Goal: Transaction & Acquisition: Purchase product/service

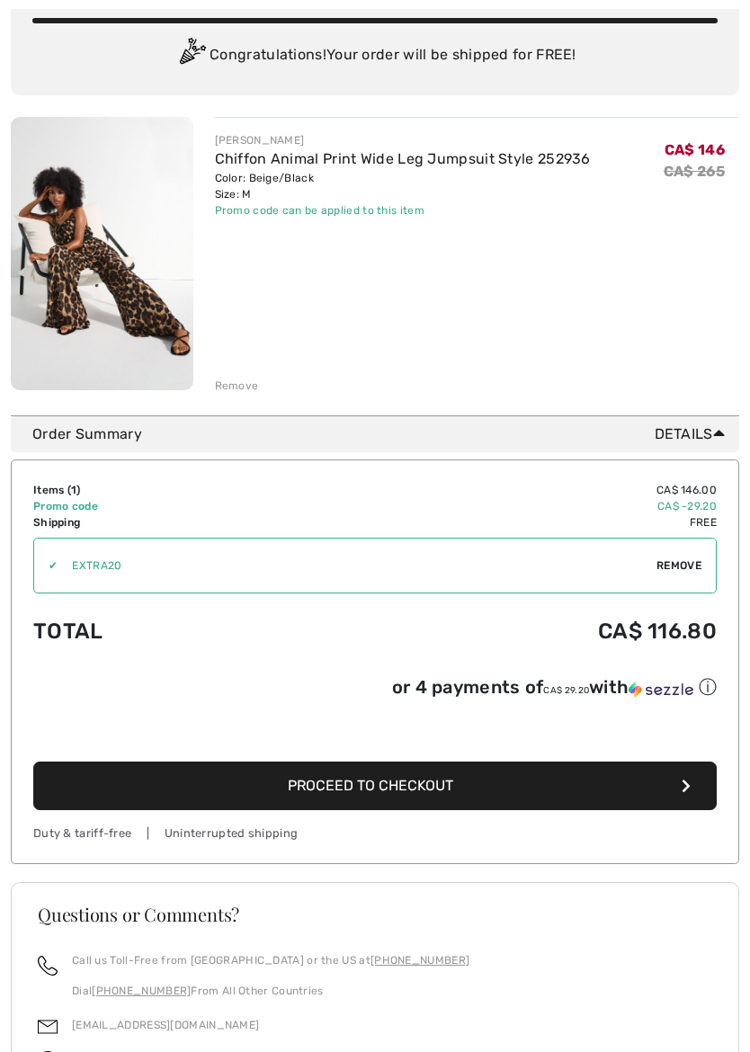
scroll to position [154, 0]
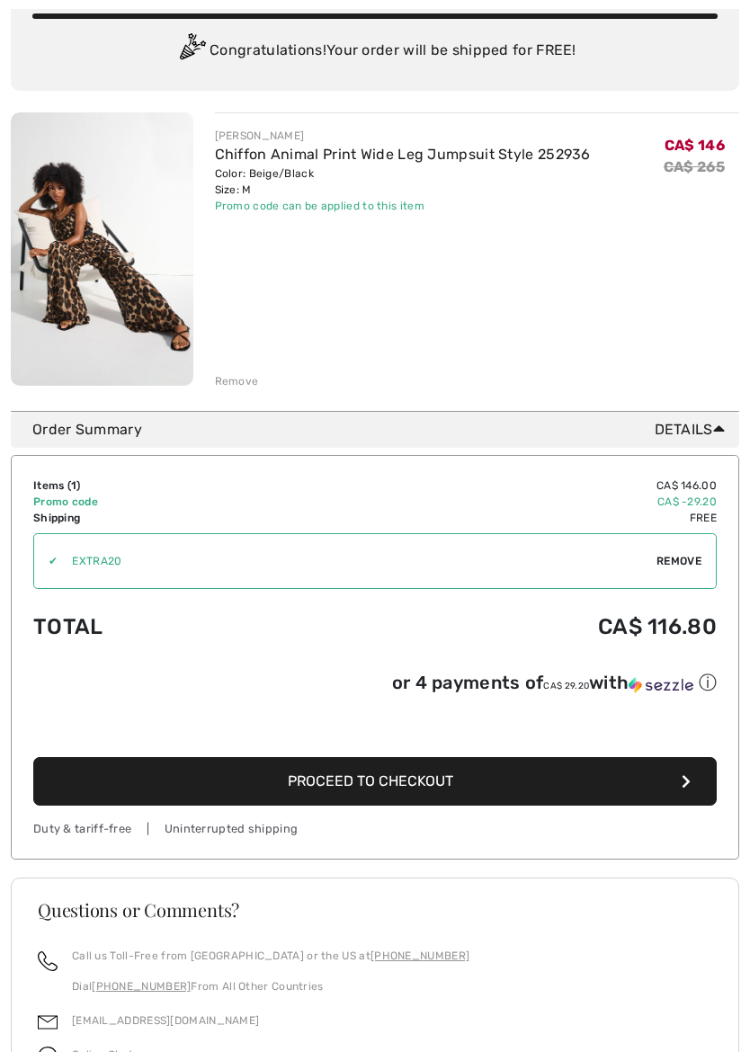
click at [446, 779] on span "Proceed to Checkout" at bounding box center [370, 780] width 165 height 17
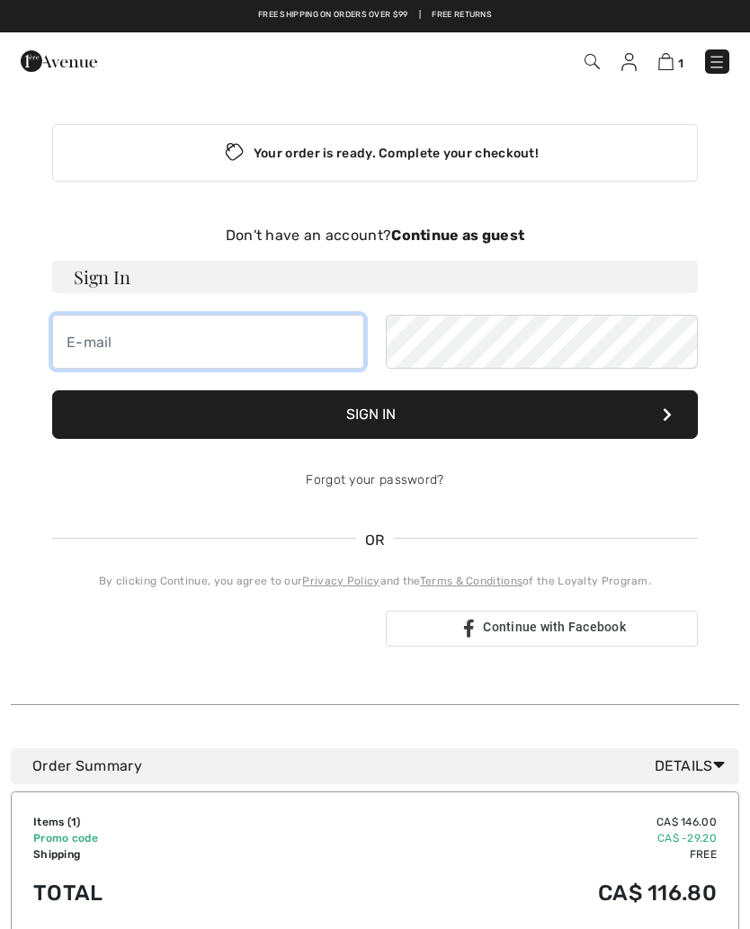
click at [110, 345] on input "email" at bounding box center [208, 342] width 312 height 54
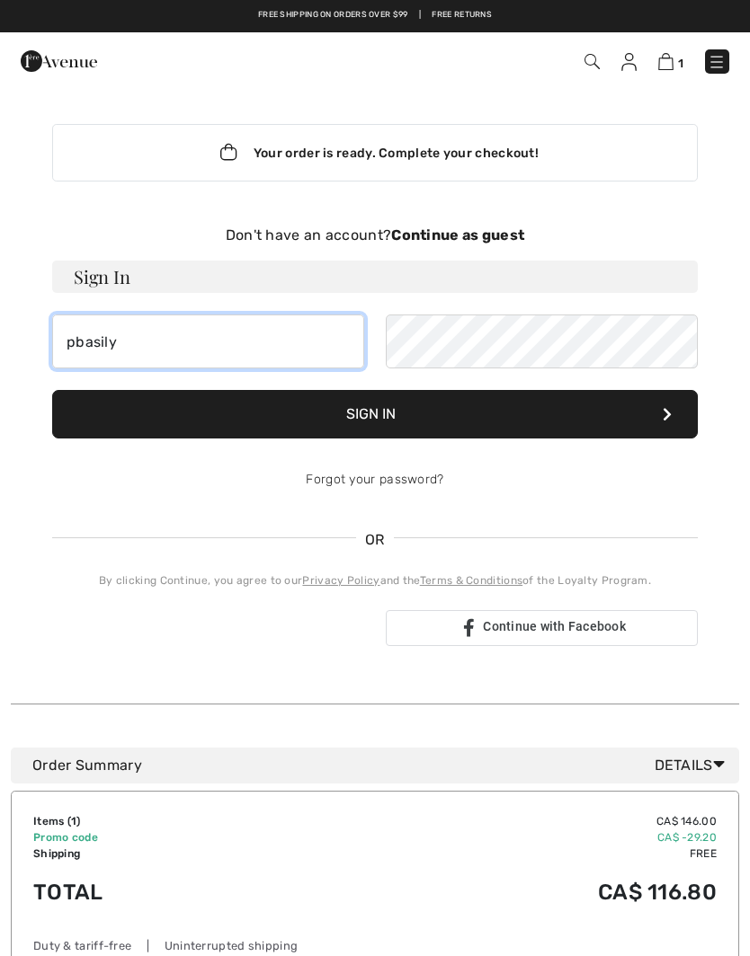
type input "pbasily"
click at [635, 61] on img at bounding box center [628, 62] width 15 height 18
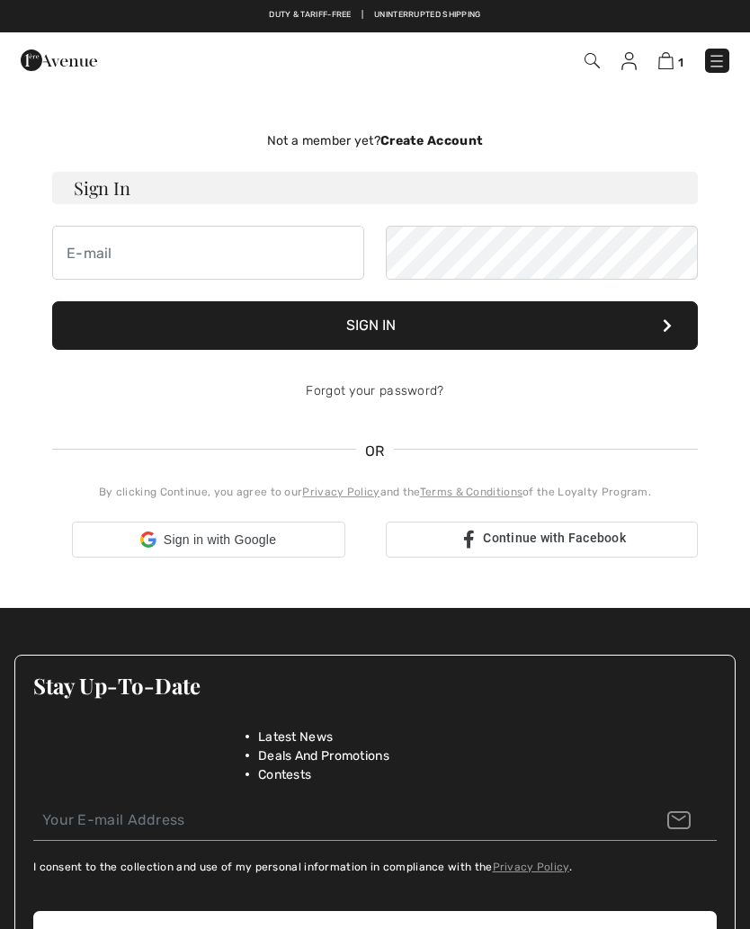
checkbox input "true"
click at [636, 62] on img at bounding box center [628, 61] width 15 height 18
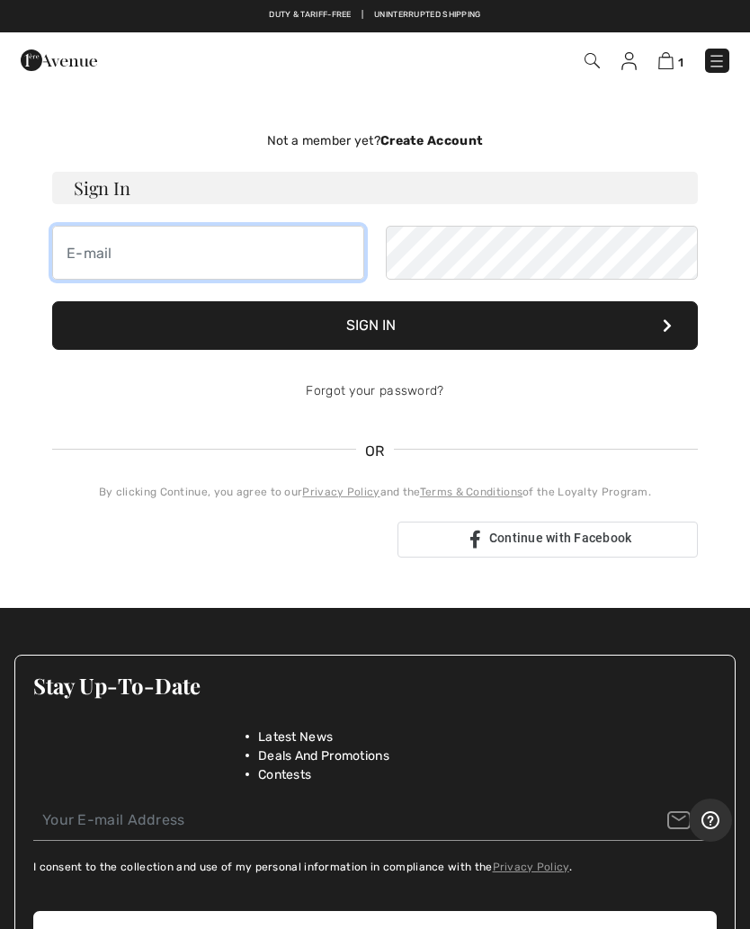
click at [135, 251] on input "email" at bounding box center [208, 253] width 312 height 54
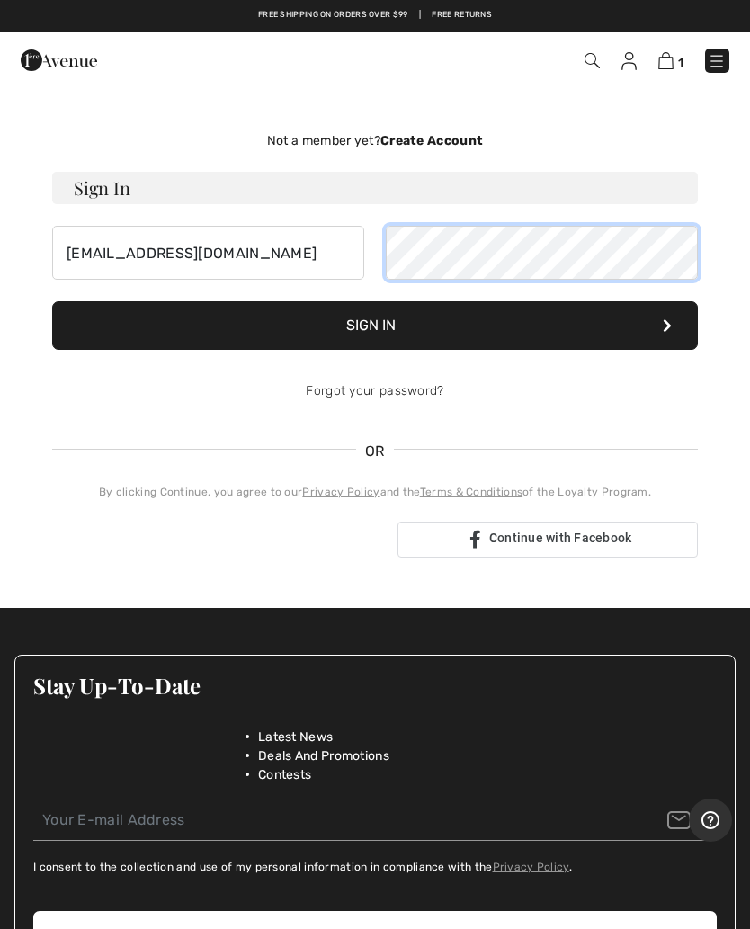
type input "Pbasily123@gmail.com"
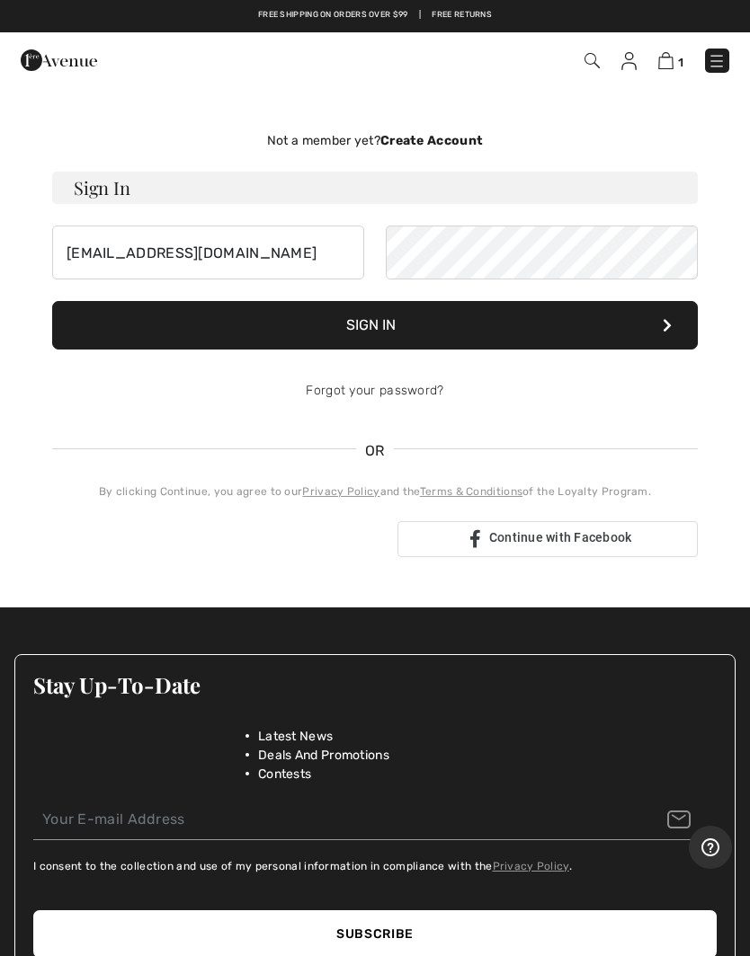
click at [616, 325] on button "Sign In" at bounding box center [374, 325] width 645 height 49
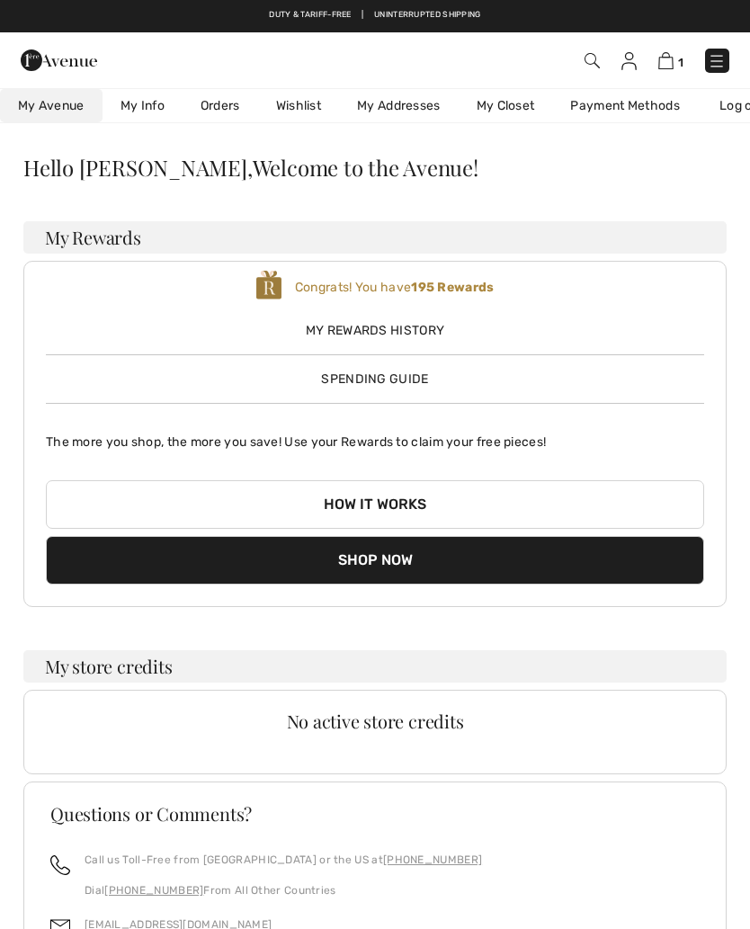
click at [425, 328] on span "My Rewards History" at bounding box center [375, 330] width 658 height 19
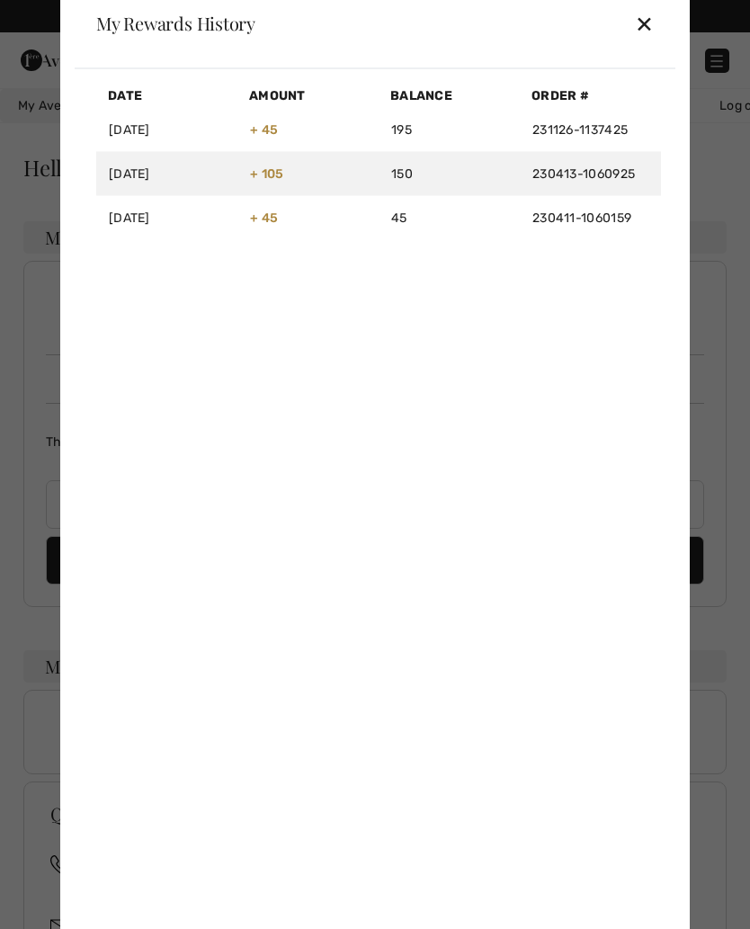
click at [642, 26] on div "✕" at bounding box center [644, 23] width 19 height 38
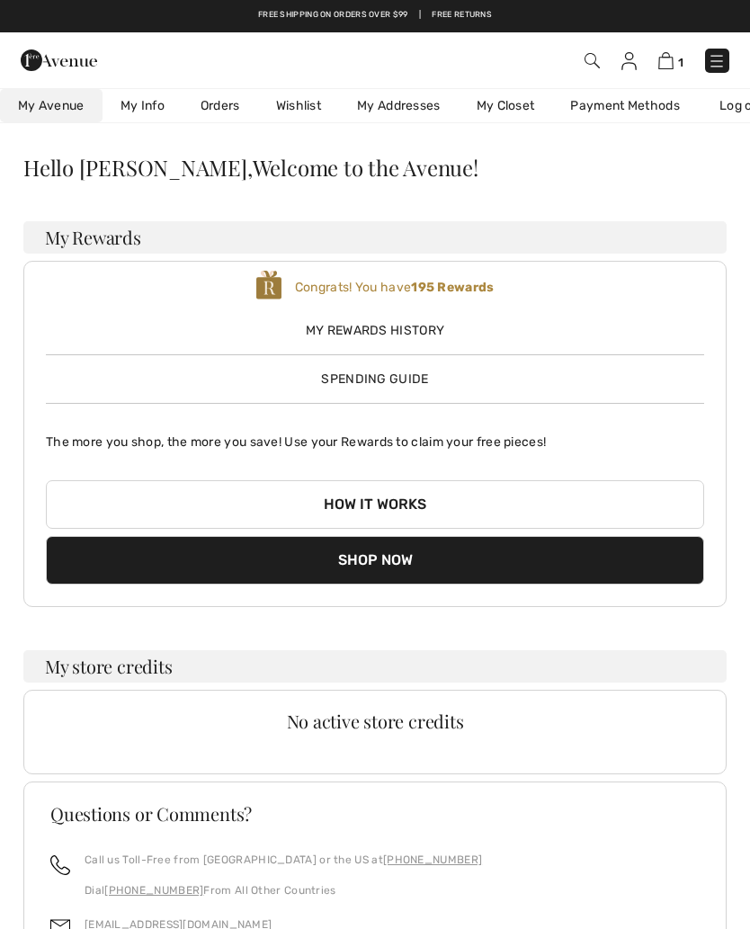
click at [412, 383] on span "Spending Guide" at bounding box center [374, 378] width 107 height 15
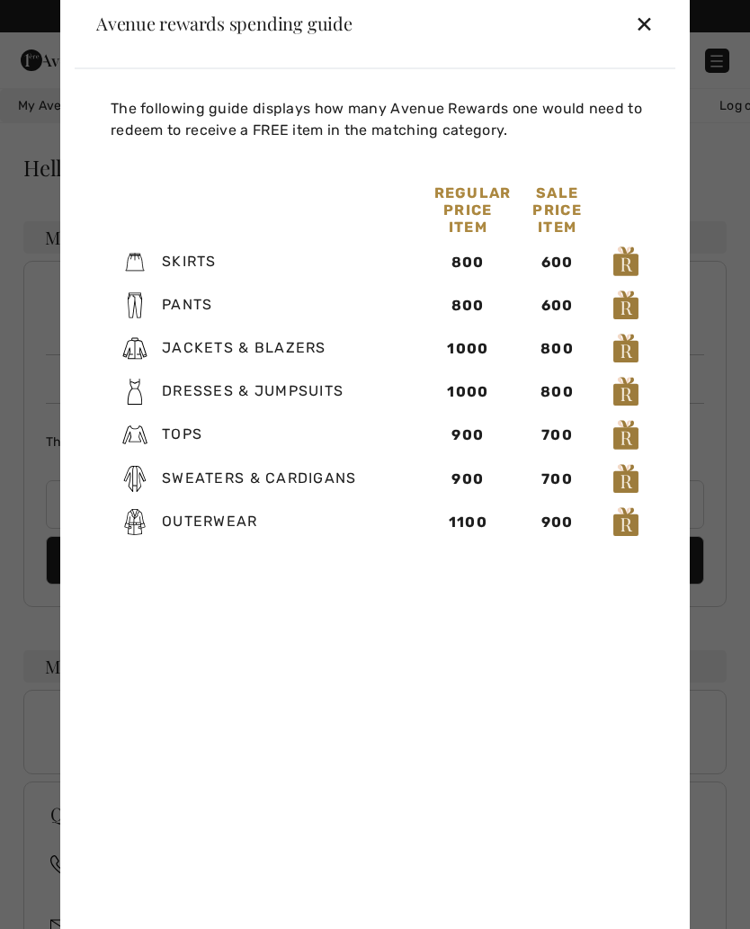
click at [651, 26] on div "✕" at bounding box center [644, 23] width 19 height 38
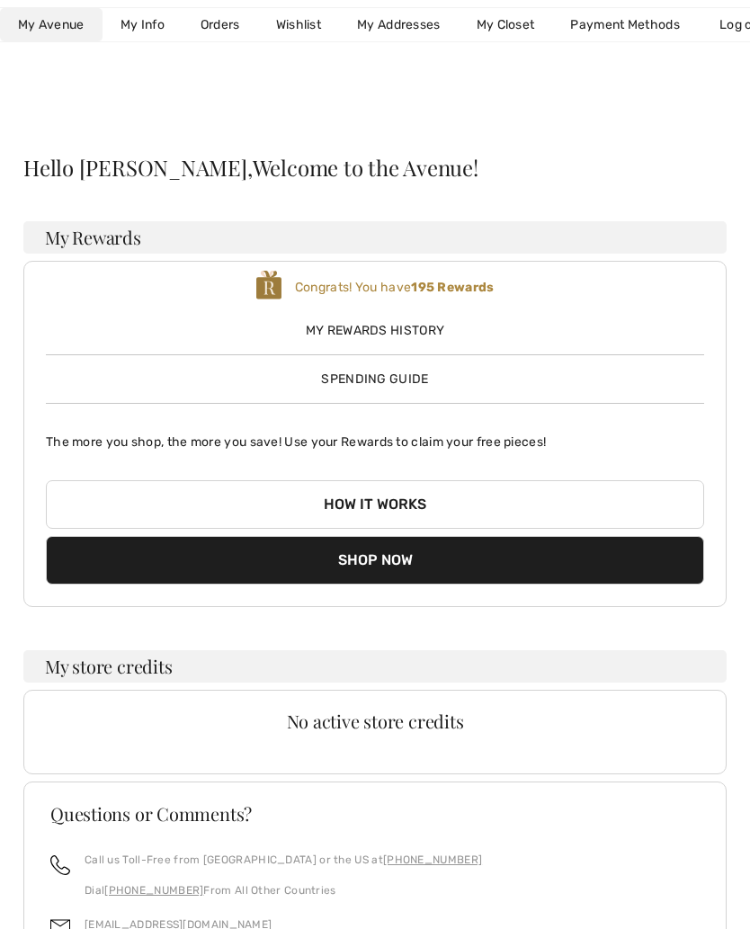
click at [425, 563] on button "Shop Now" at bounding box center [375, 560] width 658 height 49
click at [386, 557] on button "Shop Now" at bounding box center [375, 560] width 658 height 49
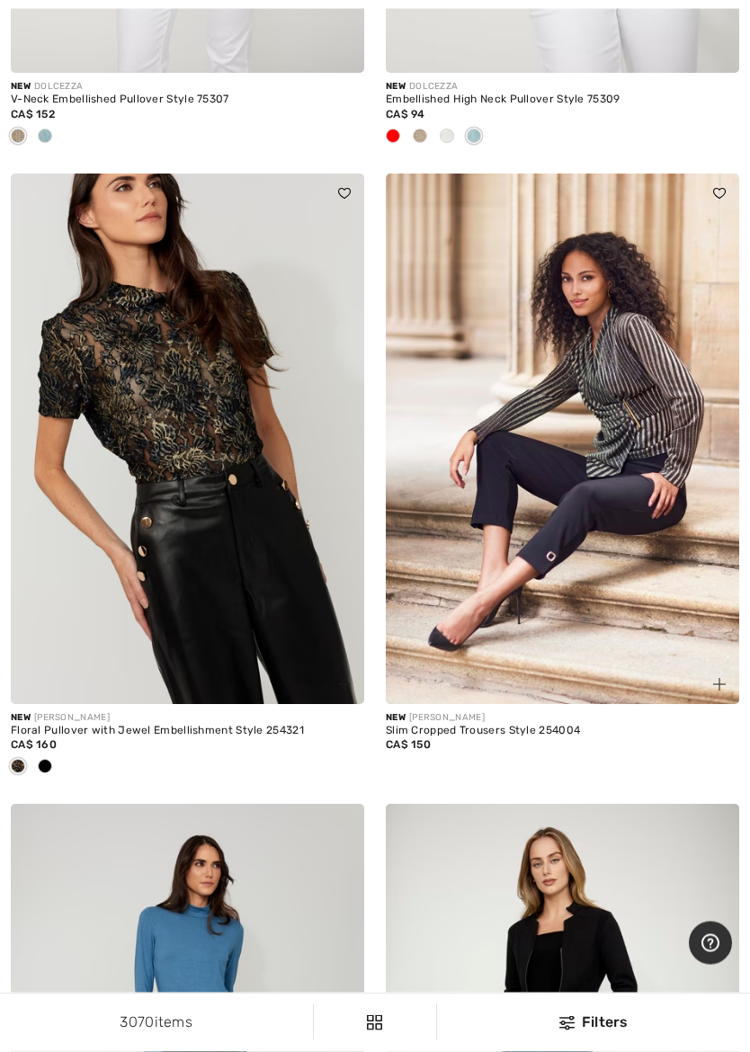
scroll to position [5170, 0]
click at [53, 752] on div at bounding box center [44, 767] width 27 height 30
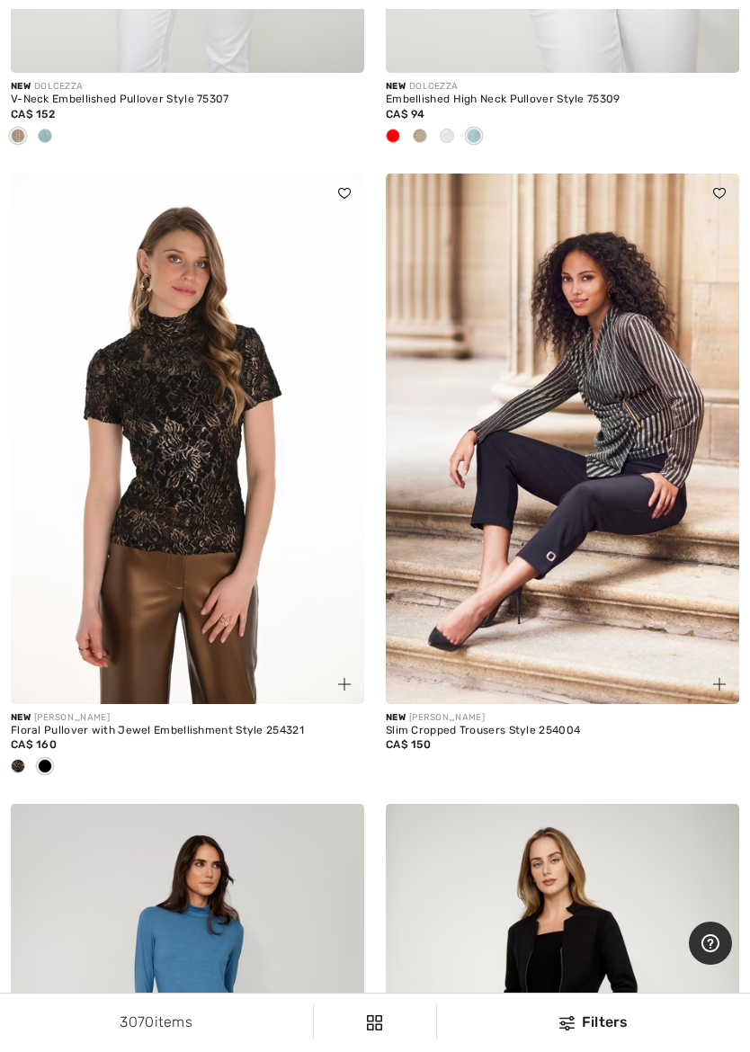
click at [147, 345] on img at bounding box center [187, 438] width 353 height 530
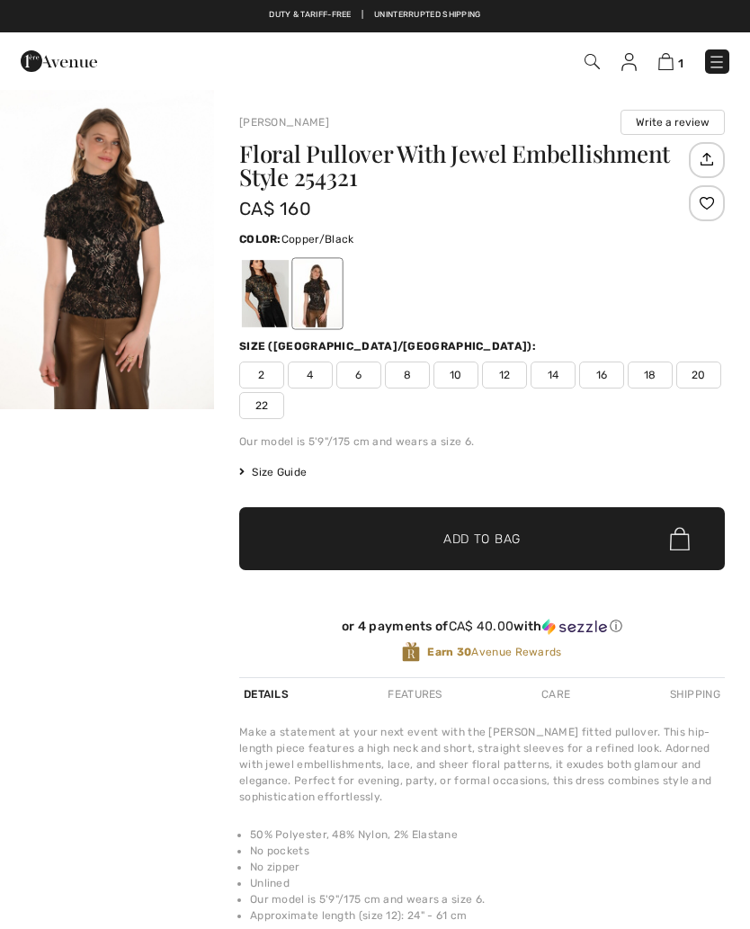
checkbox input "true"
click at [262, 304] on div at bounding box center [265, 293] width 47 height 67
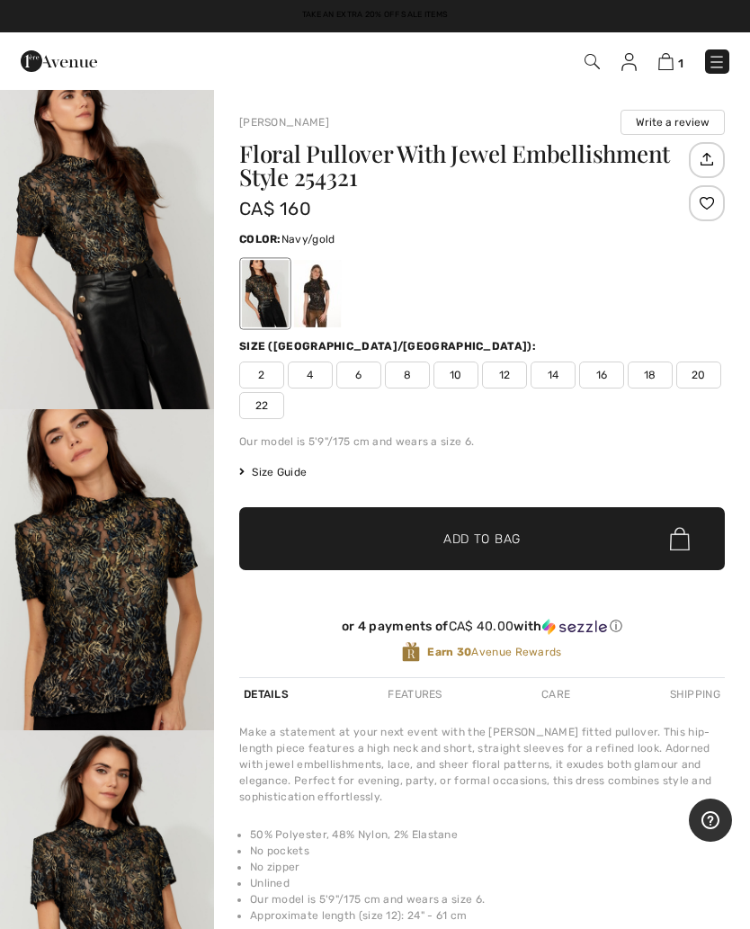
click at [323, 301] on div at bounding box center [317, 293] width 47 height 67
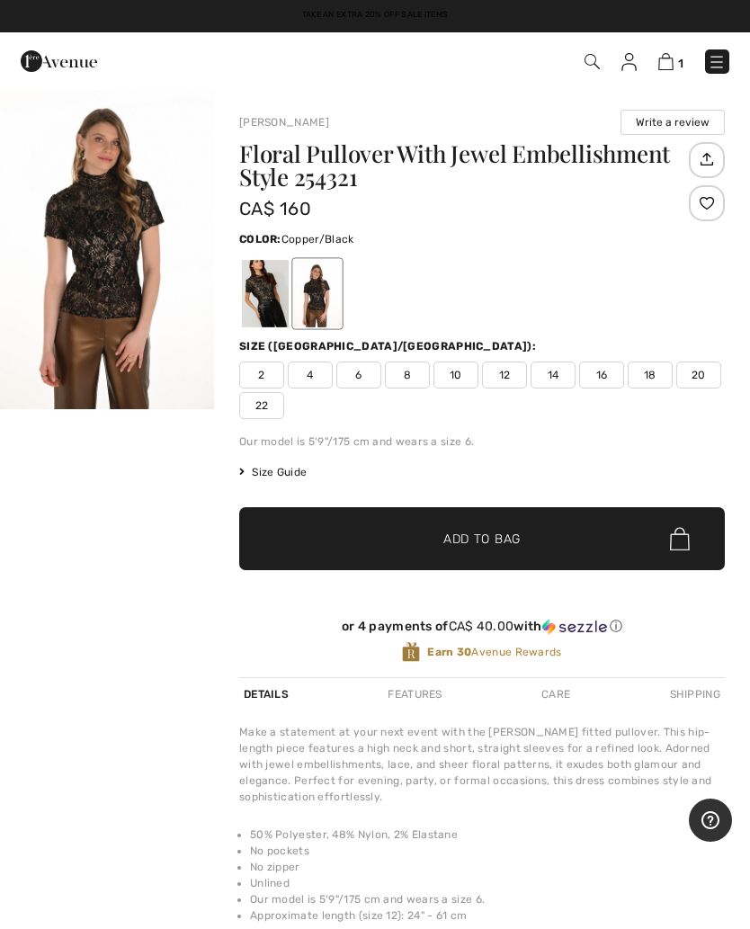
click at [105, 235] on img "1 / 1" at bounding box center [107, 248] width 214 height 321
click at [254, 290] on div at bounding box center [265, 293] width 47 height 67
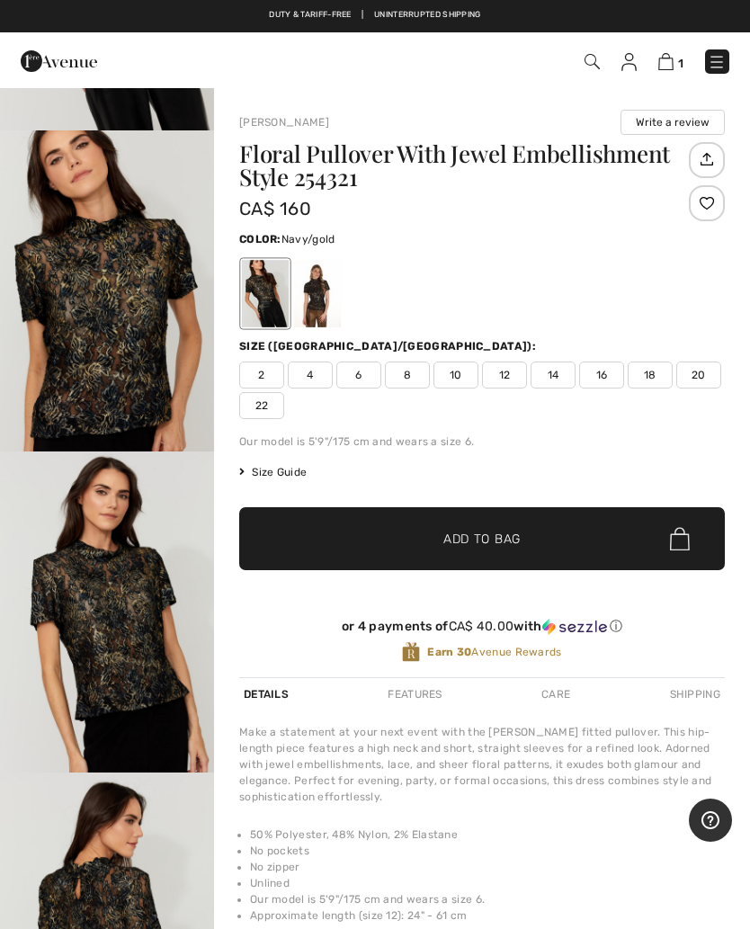
scroll to position [280, 0]
click at [101, 277] on img "2 / 7" at bounding box center [107, 289] width 214 height 321
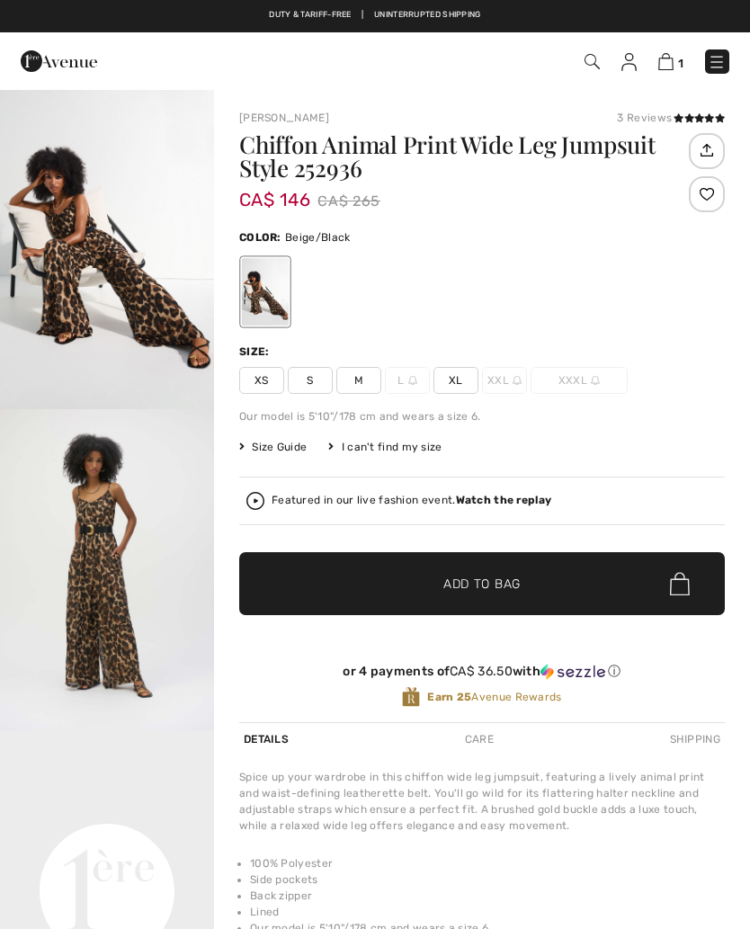
checkbox input "true"
click at [672, 65] on img at bounding box center [665, 61] width 15 height 17
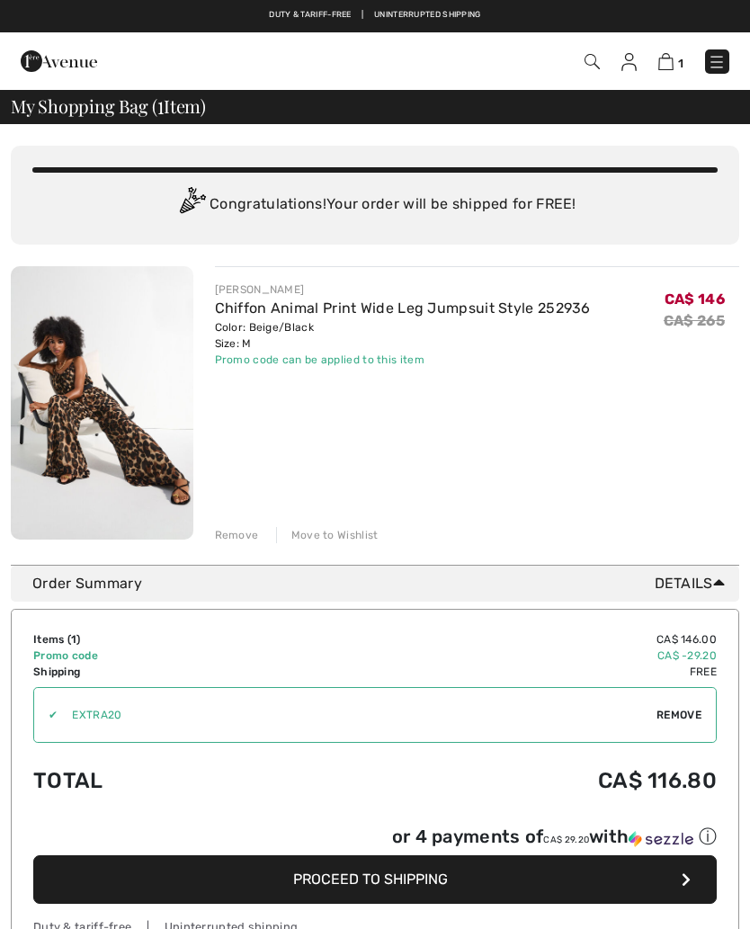
checkbox input "true"
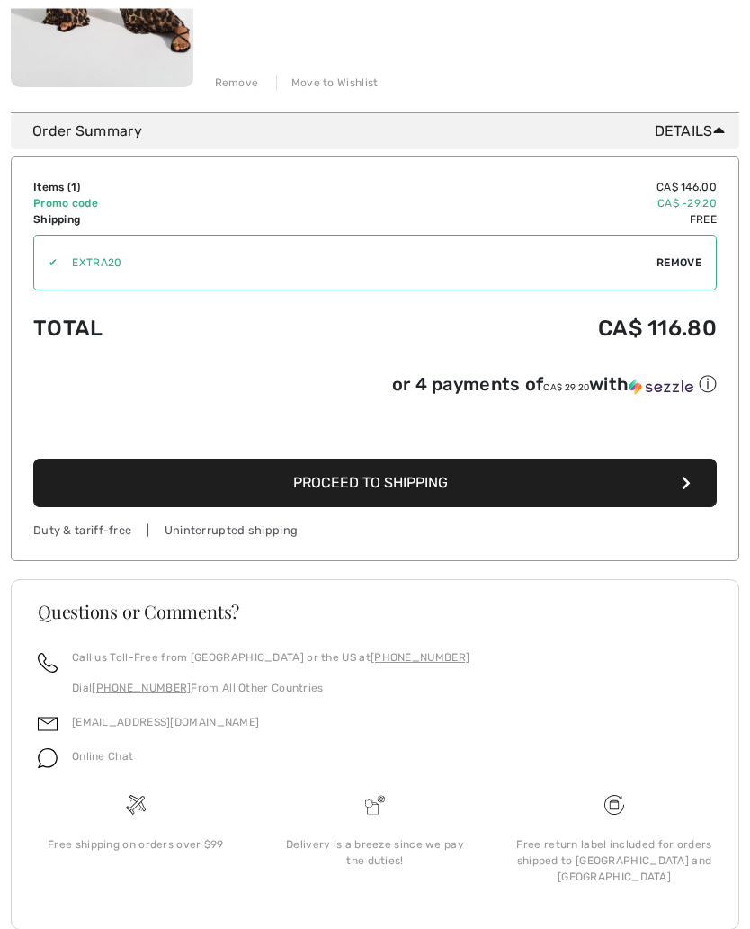
scroll to position [485, 0]
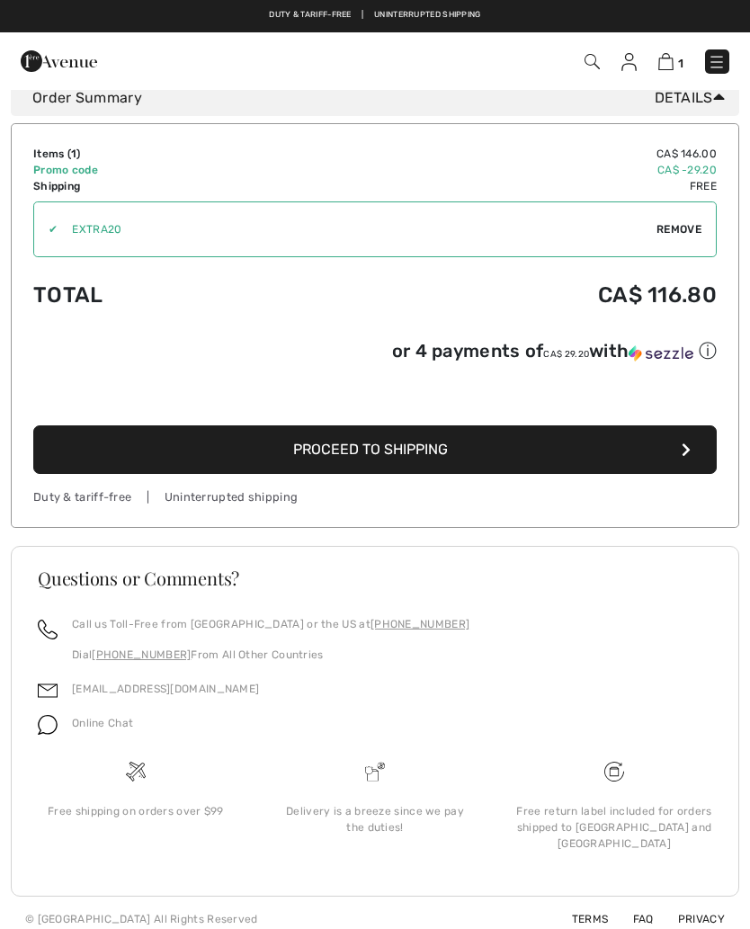
click at [490, 450] on button "Proceed to Shipping" at bounding box center [374, 449] width 683 height 49
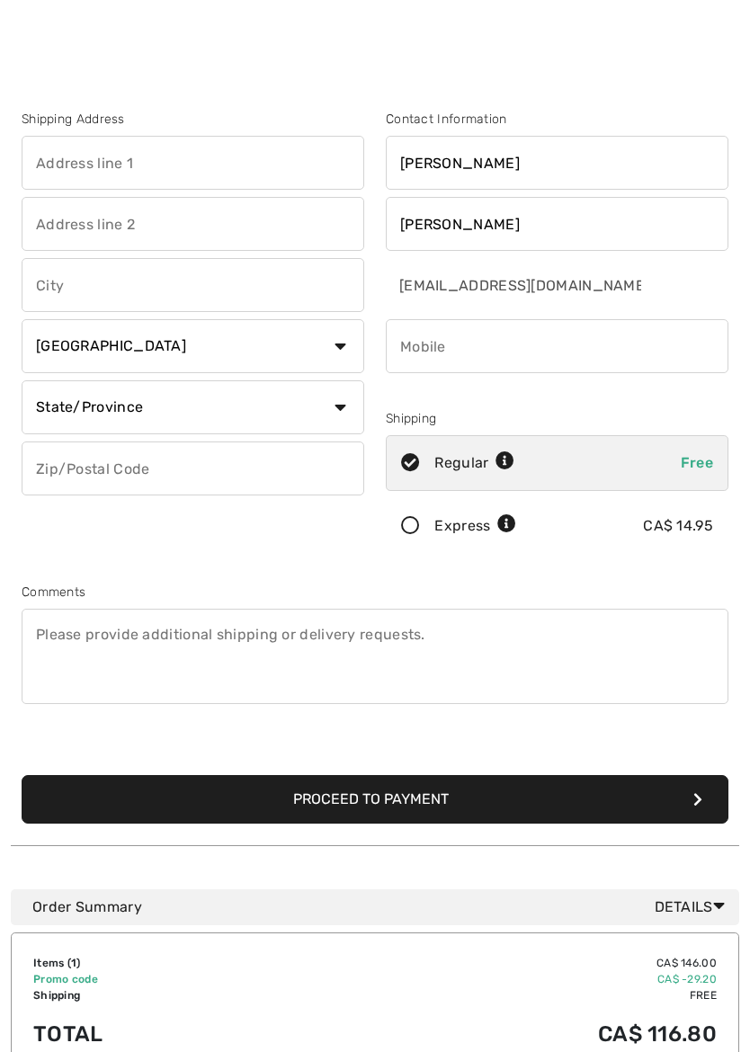
click at [342, 408] on select "State/Province [GEOGRAPHIC_DATA] [GEOGRAPHIC_DATA] [GEOGRAPHIC_DATA] [GEOGRAPHI…" at bounding box center [193, 407] width 342 height 54
select select "ON"
click at [76, 156] on input "text" at bounding box center [193, 163] width 342 height 54
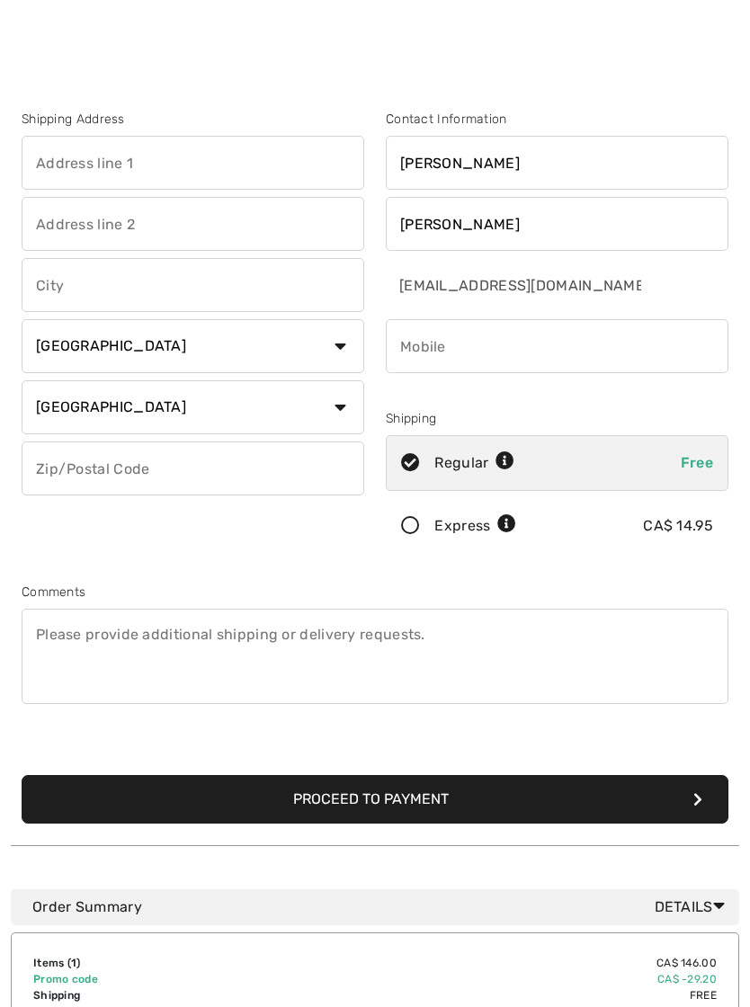
click at [349, 547] on div "Shipping Address Country [GEOGRAPHIC_DATA] [GEOGRAPHIC_DATA] [GEOGRAPHIC_DATA] …" at bounding box center [193, 335] width 364 height 451
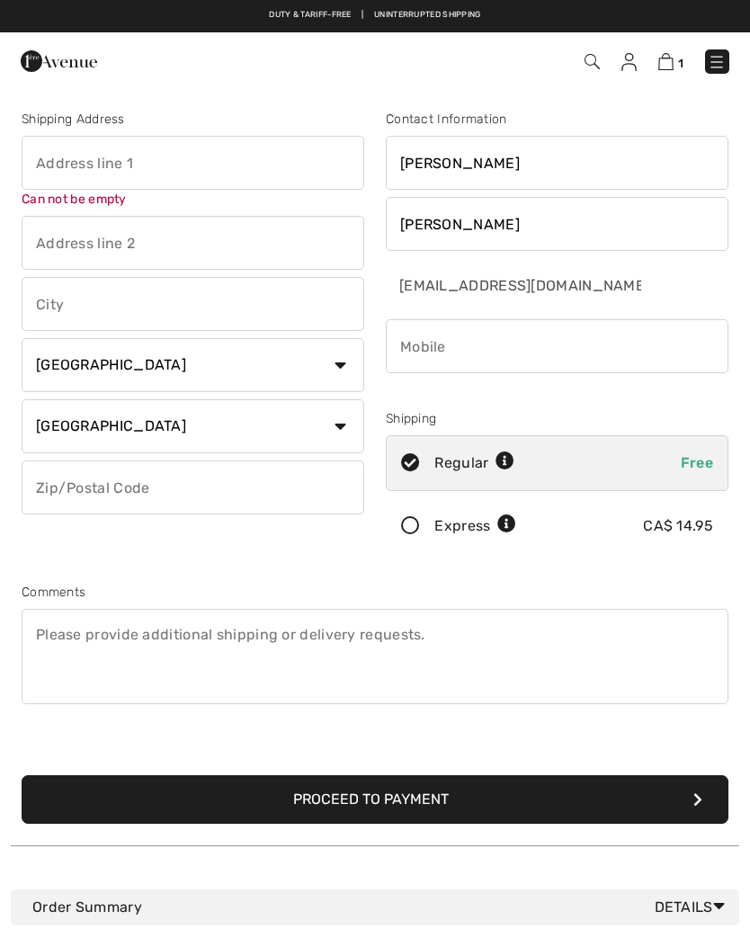
click at [66, 157] on input "text" at bounding box center [193, 163] width 342 height 54
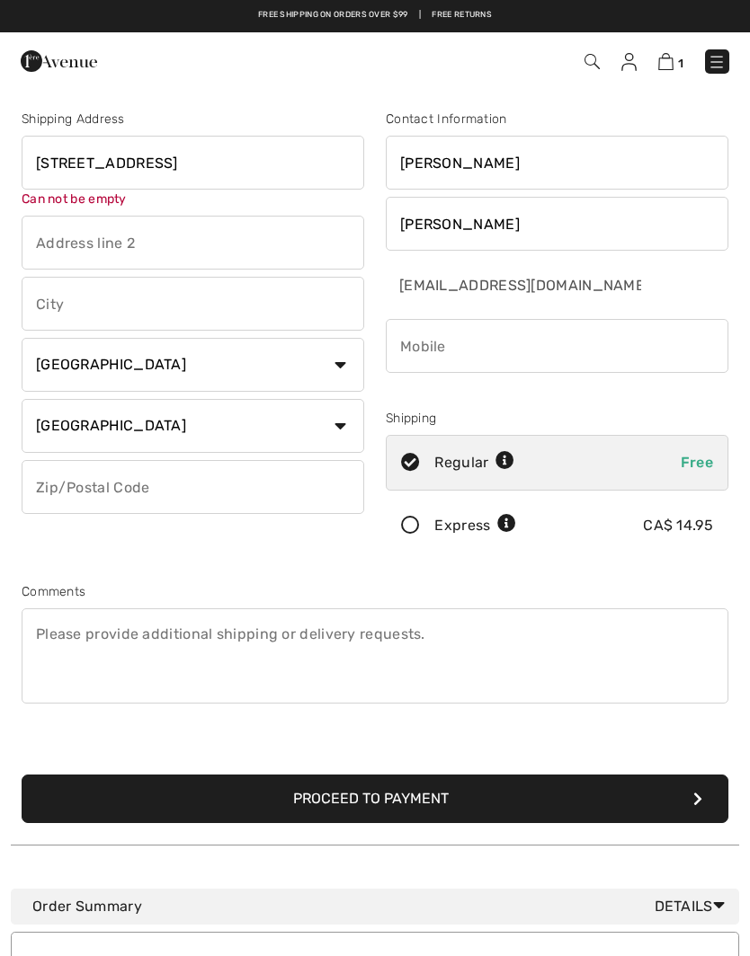
click at [61, 315] on div "Shipping Address 2250 Canonridge circle Can not be empty Country Canada United …" at bounding box center [193, 335] width 364 height 451
type input "2250 Canonridge circle"
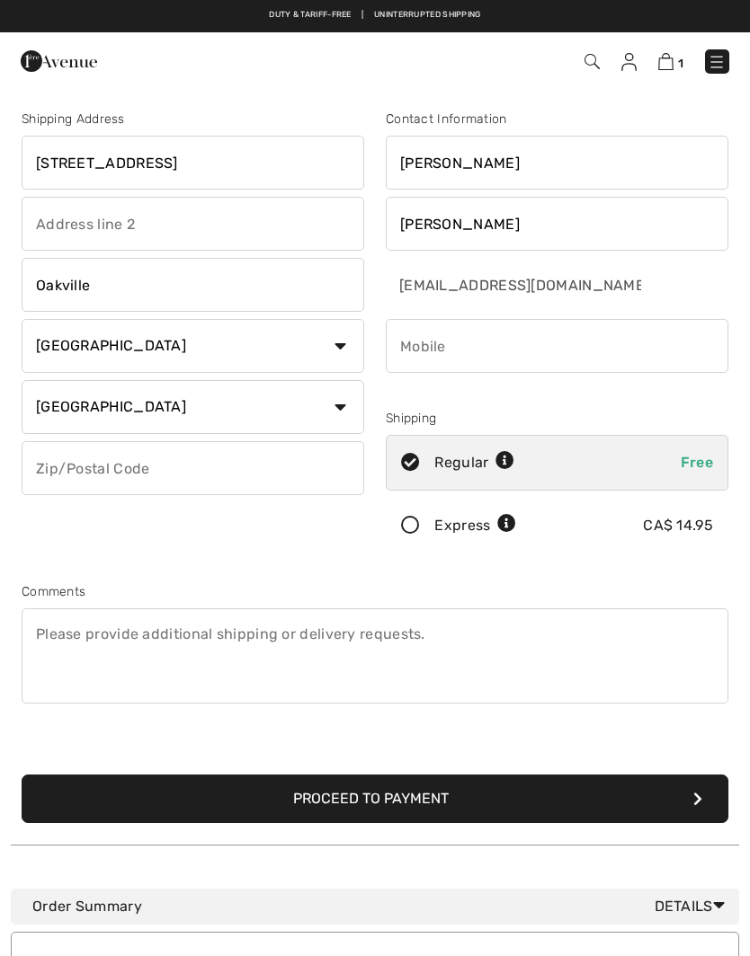
click at [637, 351] on input "phone" at bounding box center [557, 346] width 342 height 54
type input "Oakville"
type input "6478044552"
click at [236, 468] on input "text" at bounding box center [193, 468] width 342 height 54
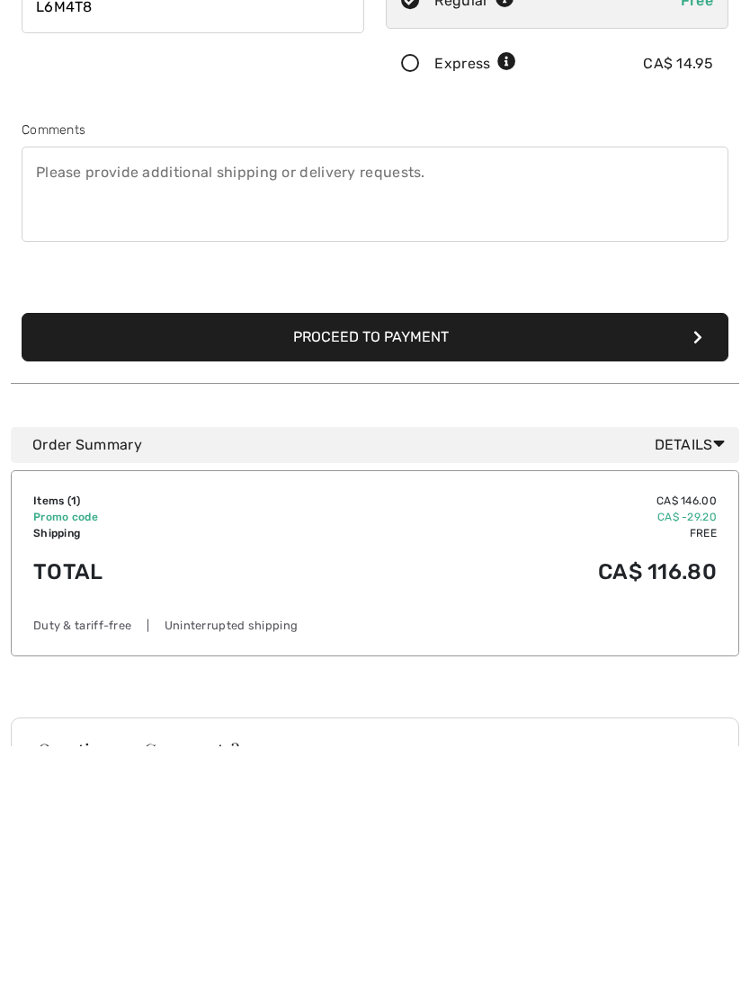
scroll to position [202, 0]
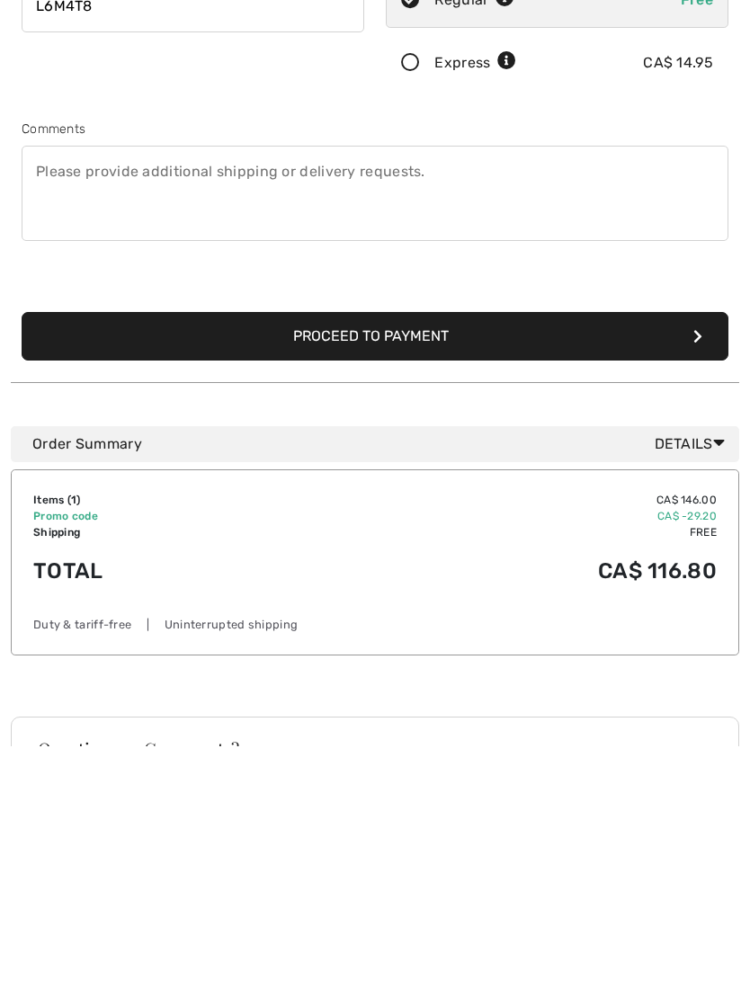
type input "L6M4T8"
click at [687, 573] on button "Proceed to Payment" at bounding box center [375, 597] width 707 height 49
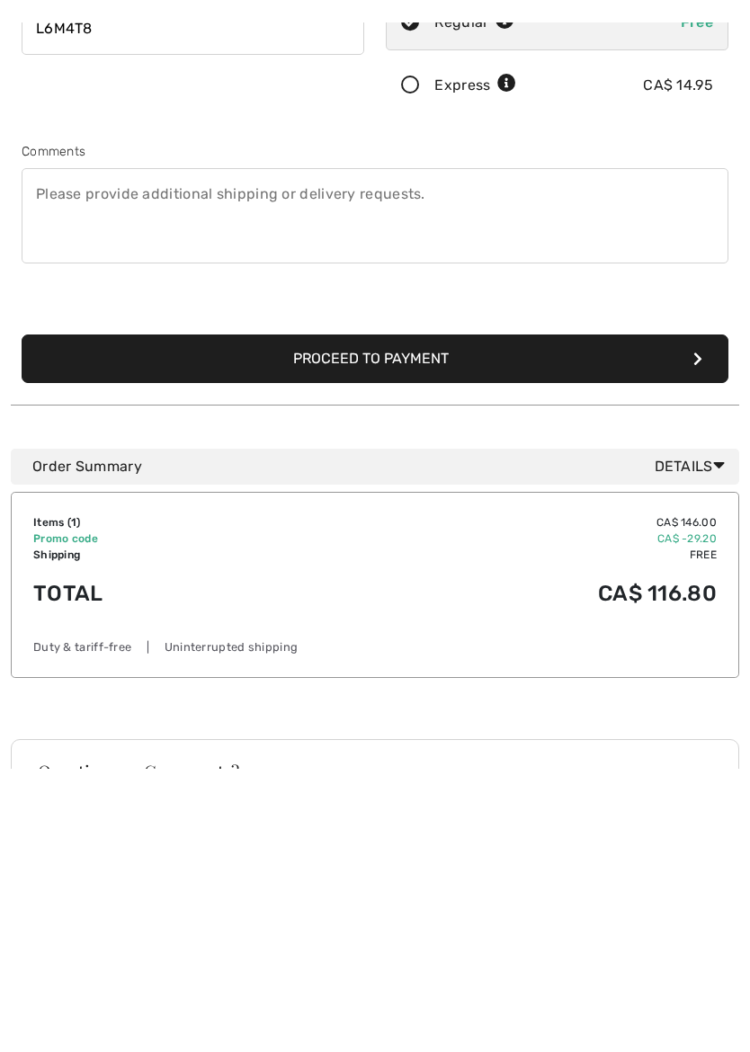
scroll to position [464, 0]
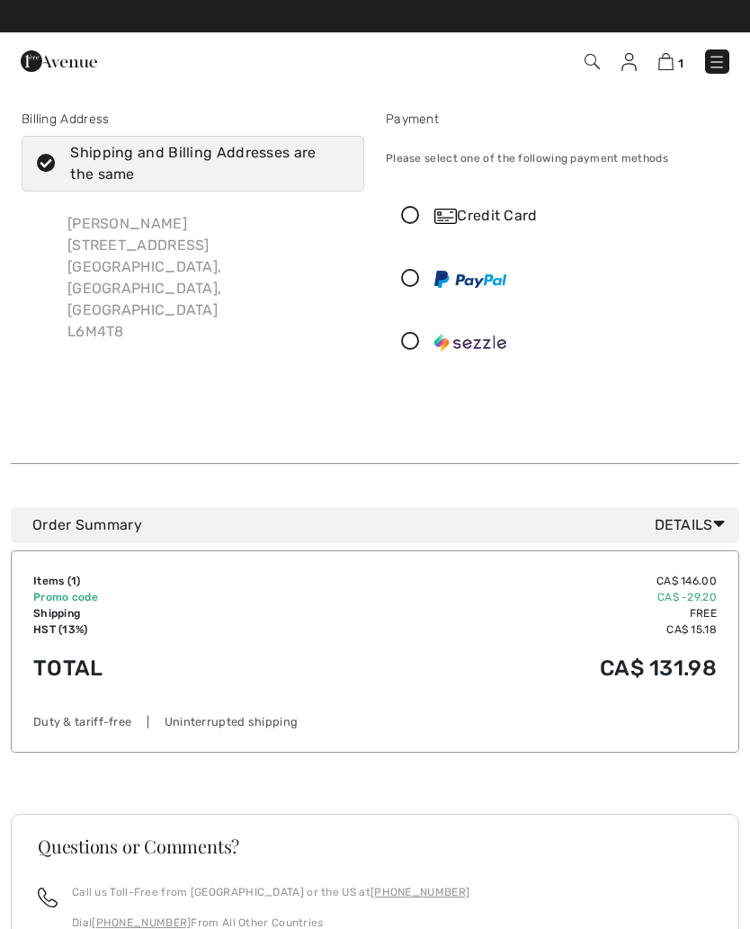
click at [722, 64] on img at bounding box center [716, 62] width 18 height 18
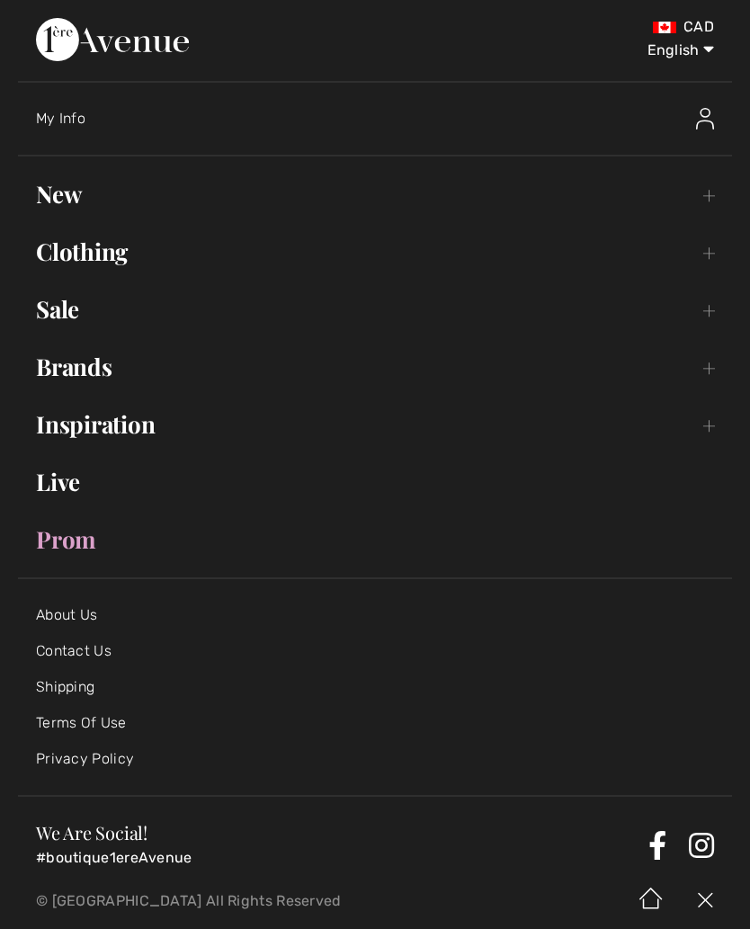
click at [70, 535] on link "Prom" at bounding box center [375, 540] width 714 height 40
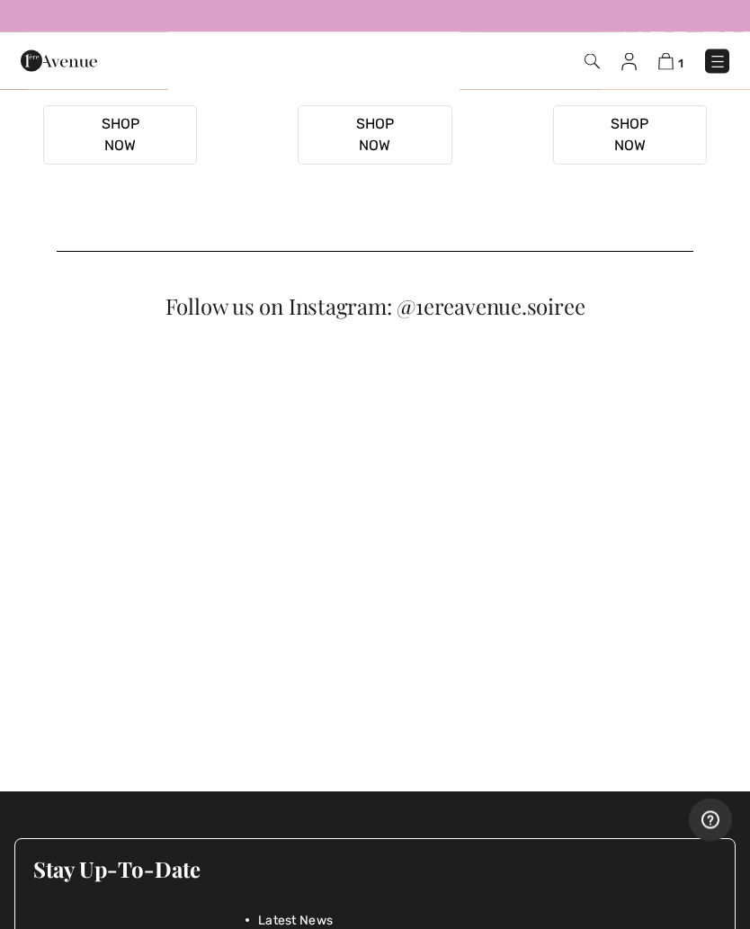
scroll to position [544, 0]
click at [93, 165] on button "Shop Now" at bounding box center [120, 134] width 154 height 59
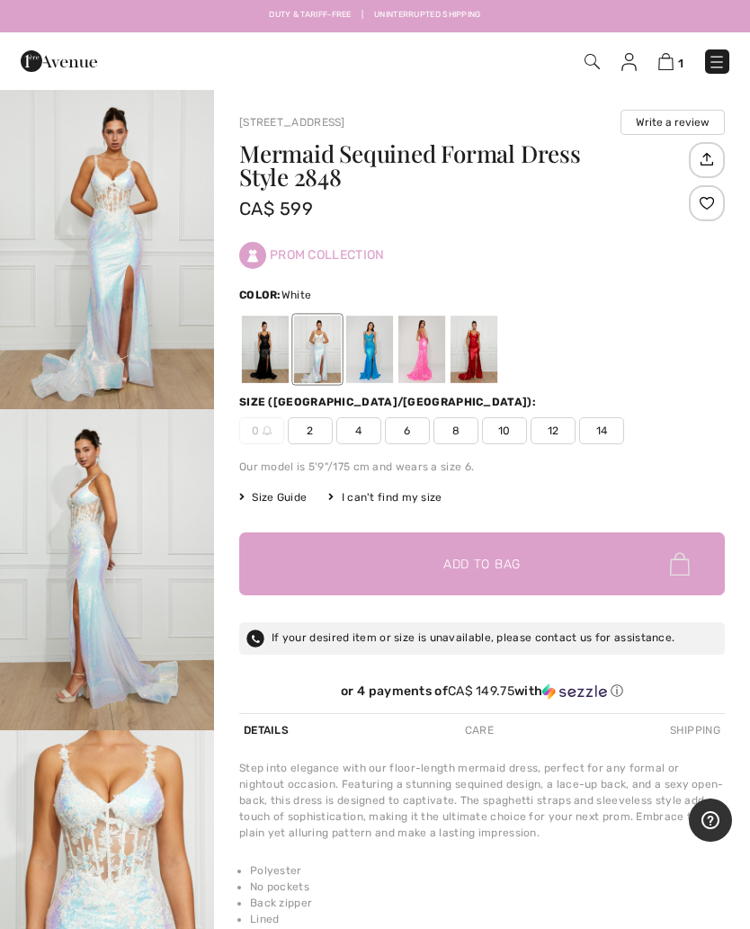
click at [102, 224] on img "1 / 4" at bounding box center [107, 248] width 214 height 321
click at [369, 356] on div at bounding box center [369, 349] width 47 height 67
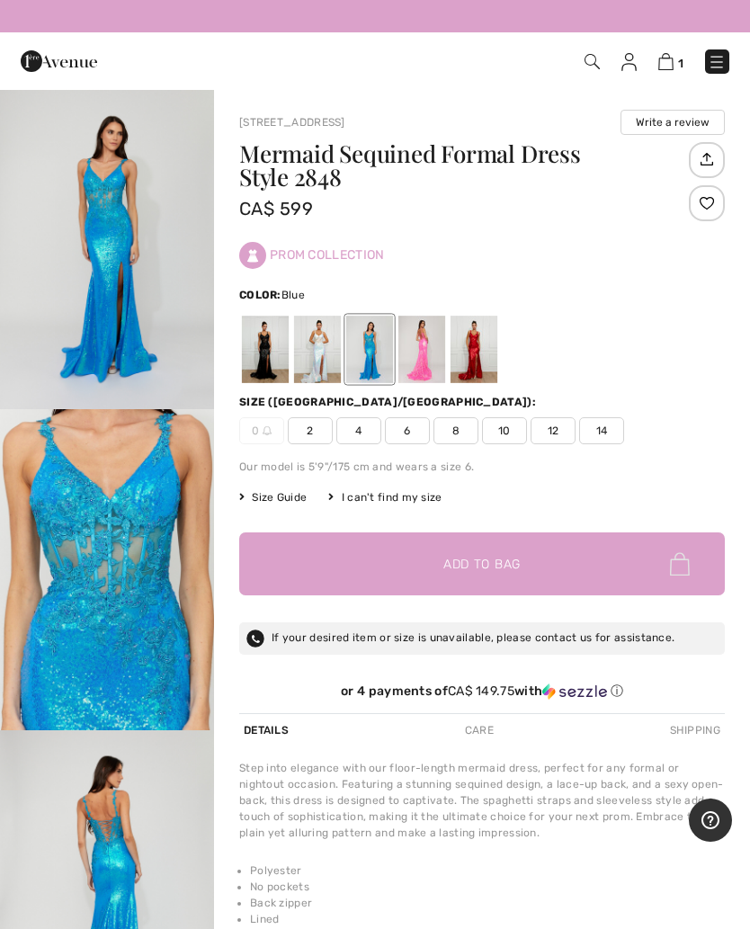
click at [431, 342] on div at bounding box center [421, 349] width 47 height 67
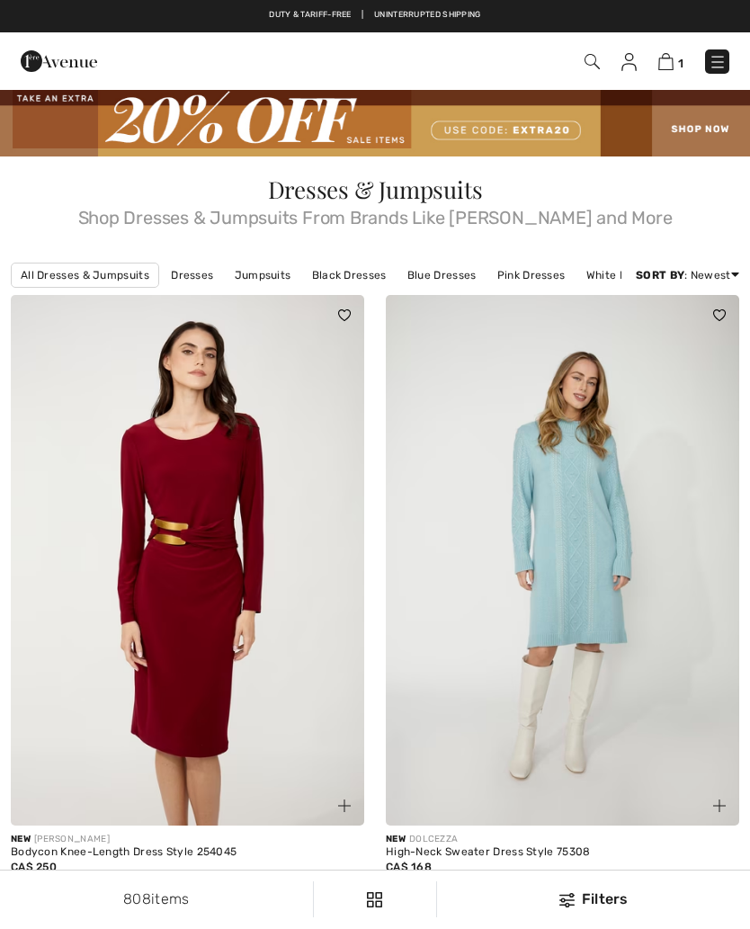
checkbox input "true"
click at [262, 276] on link "Jumpsuits" at bounding box center [263, 274] width 75 height 23
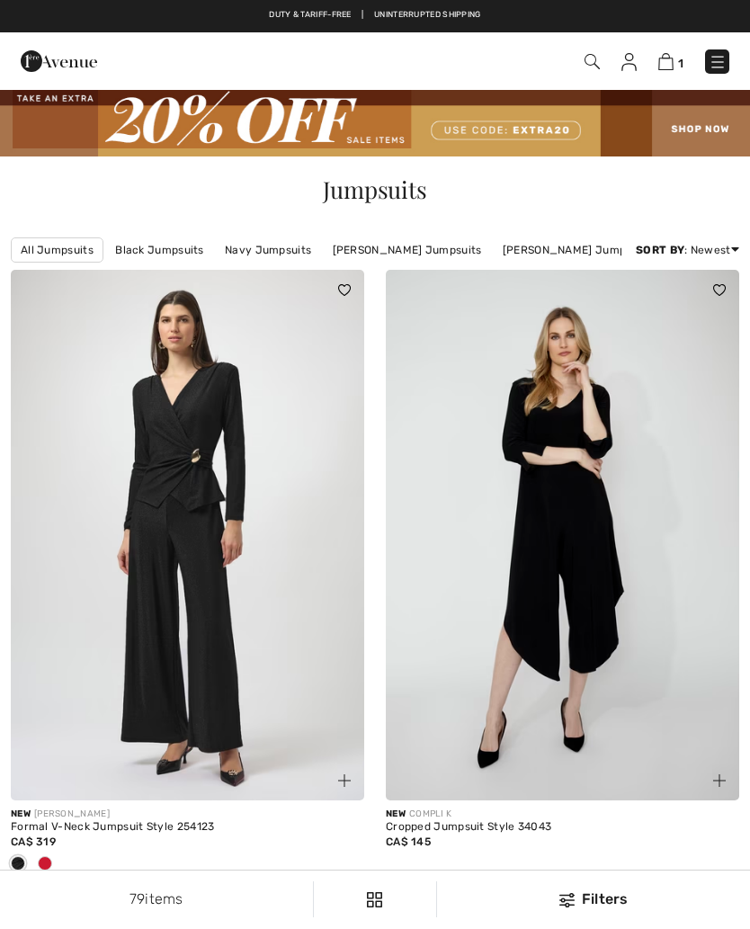
checkbox input "true"
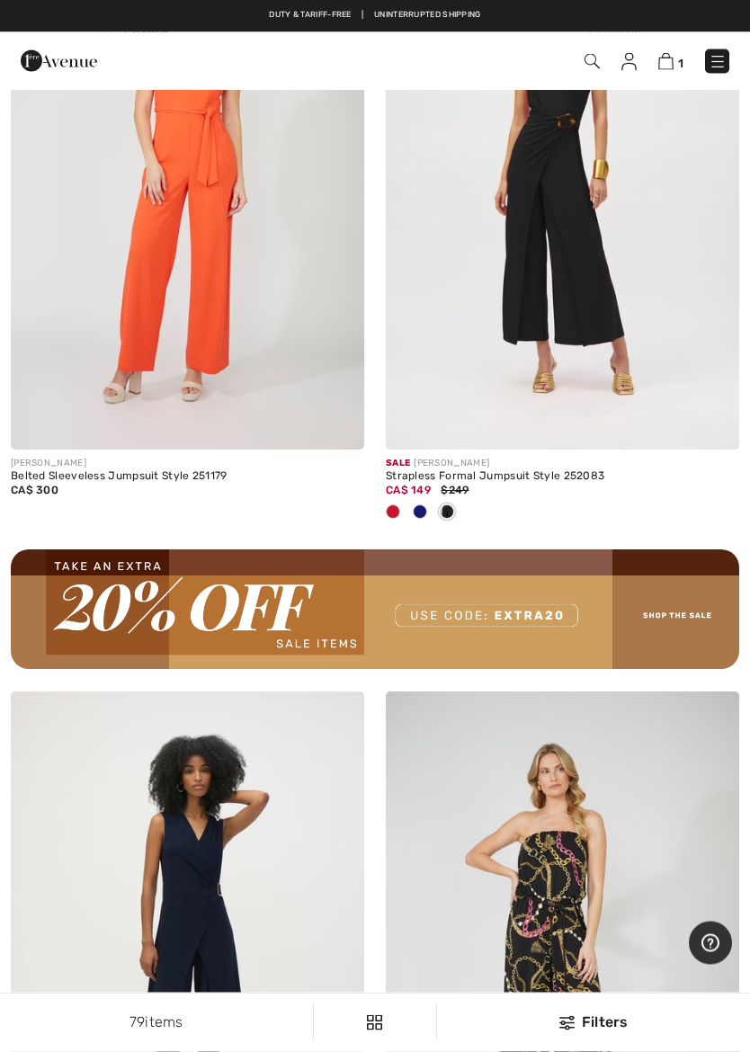
scroll to position [7262, 0]
click at [392, 509] on span at bounding box center [393, 511] width 14 height 14
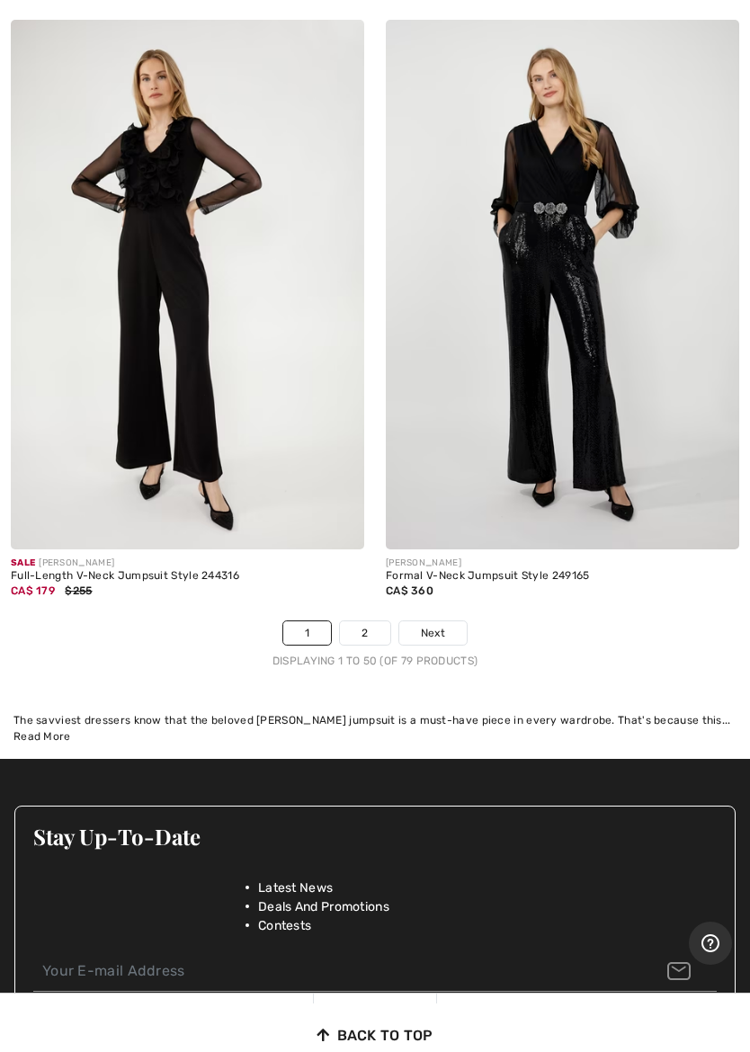
scroll to position [15666, 0]
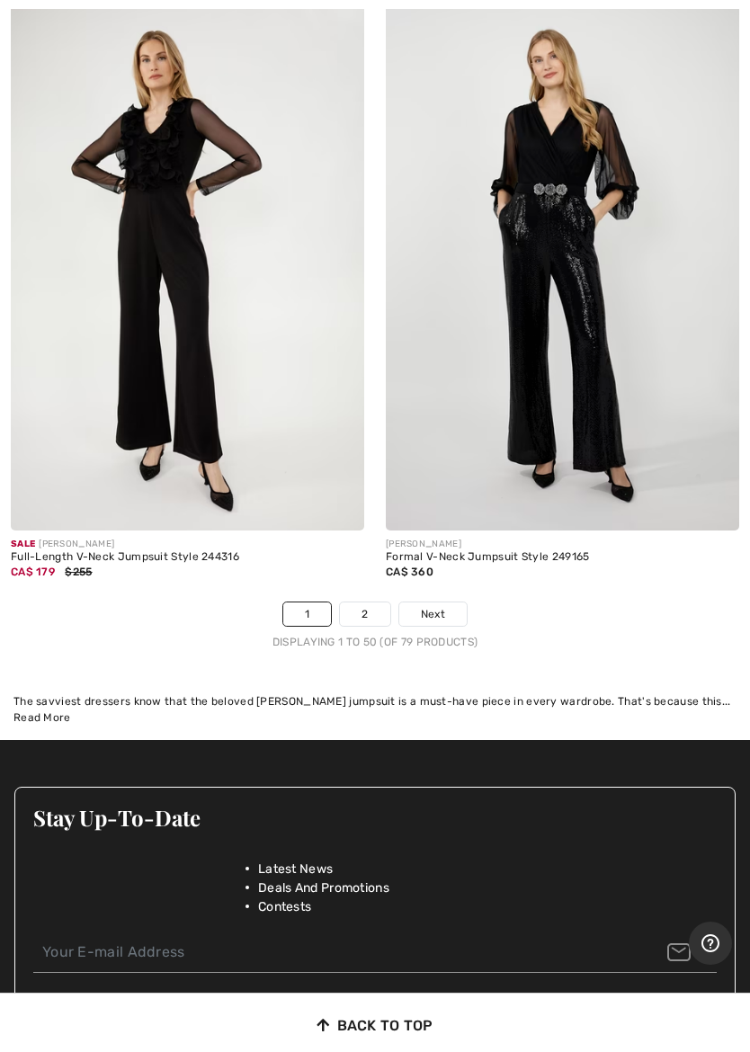
click at [374, 602] on link "2" at bounding box center [364, 613] width 49 height 23
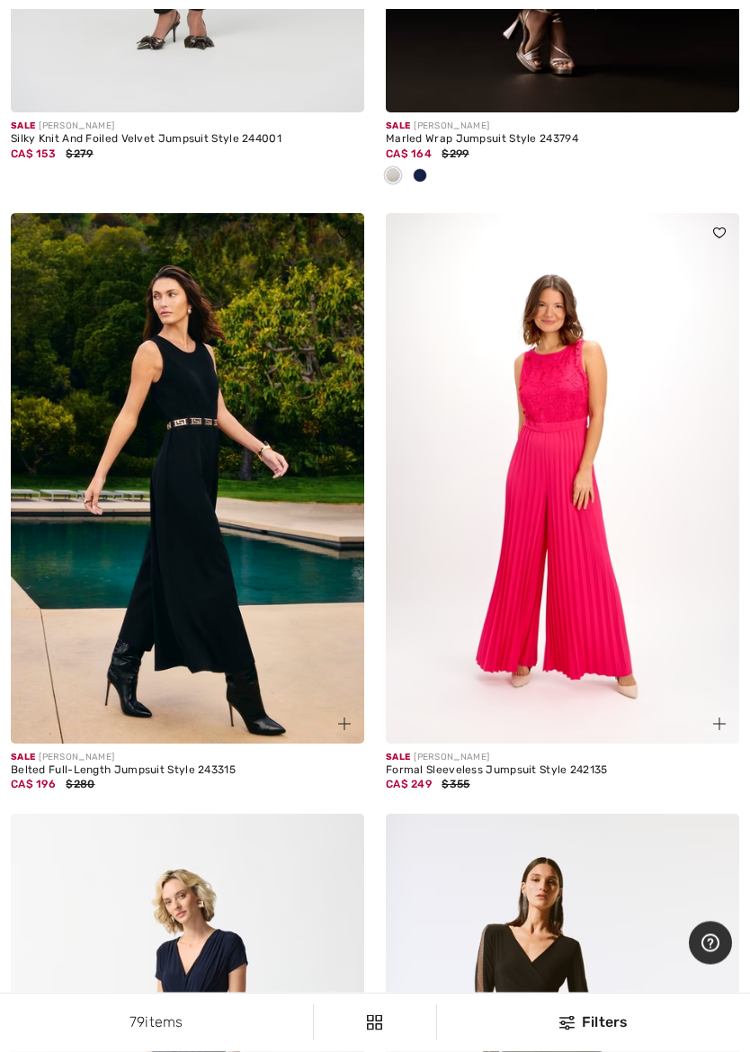
scroll to position [1288, 0]
click at [579, 504] on img at bounding box center [562, 478] width 353 height 530
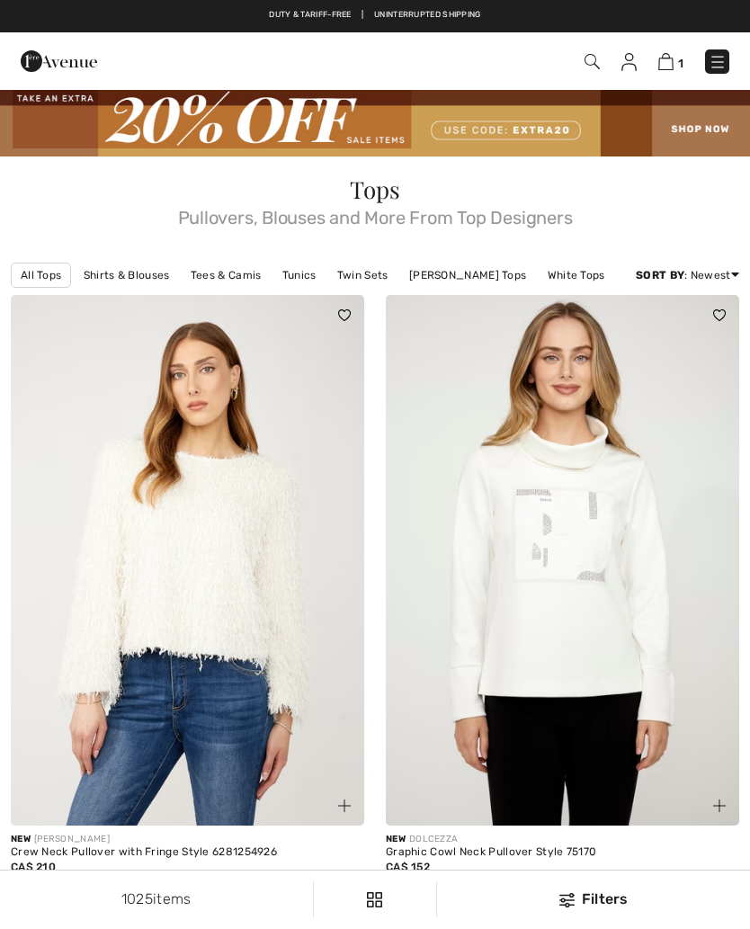
checkbox input "true"
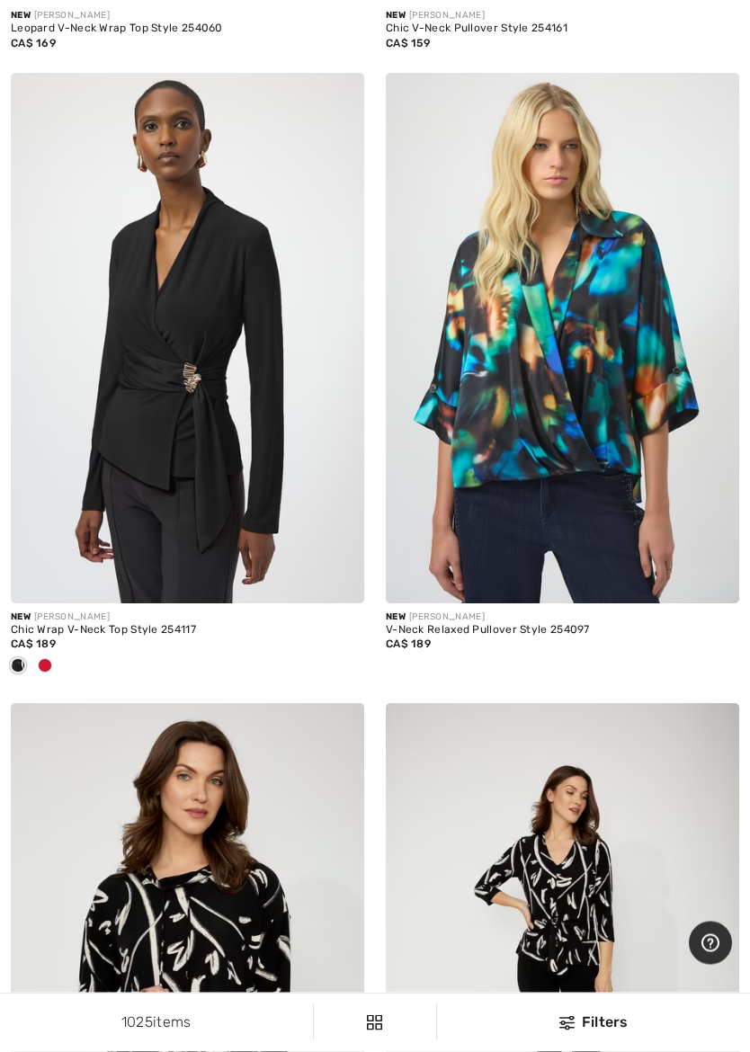
scroll to position [12527, 0]
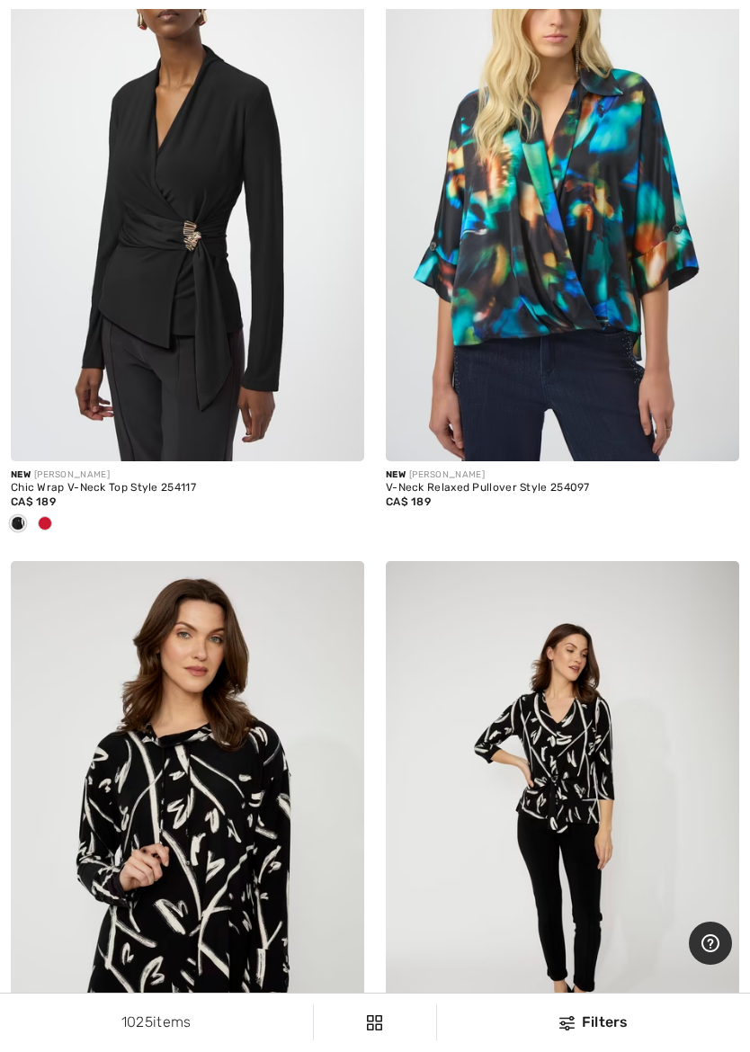
click at [40, 495] on div "CA$ 189" at bounding box center [187, 502] width 353 height 16
click at [36, 510] on div at bounding box center [44, 525] width 27 height 30
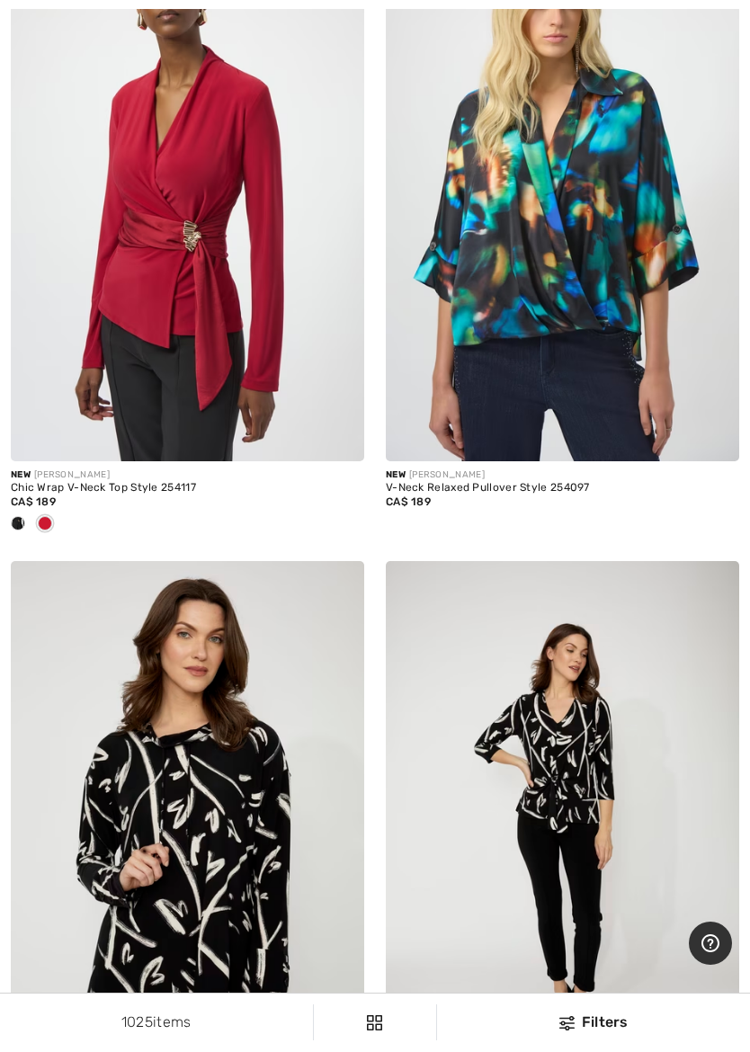
click at [122, 149] on img at bounding box center [187, 196] width 353 height 530
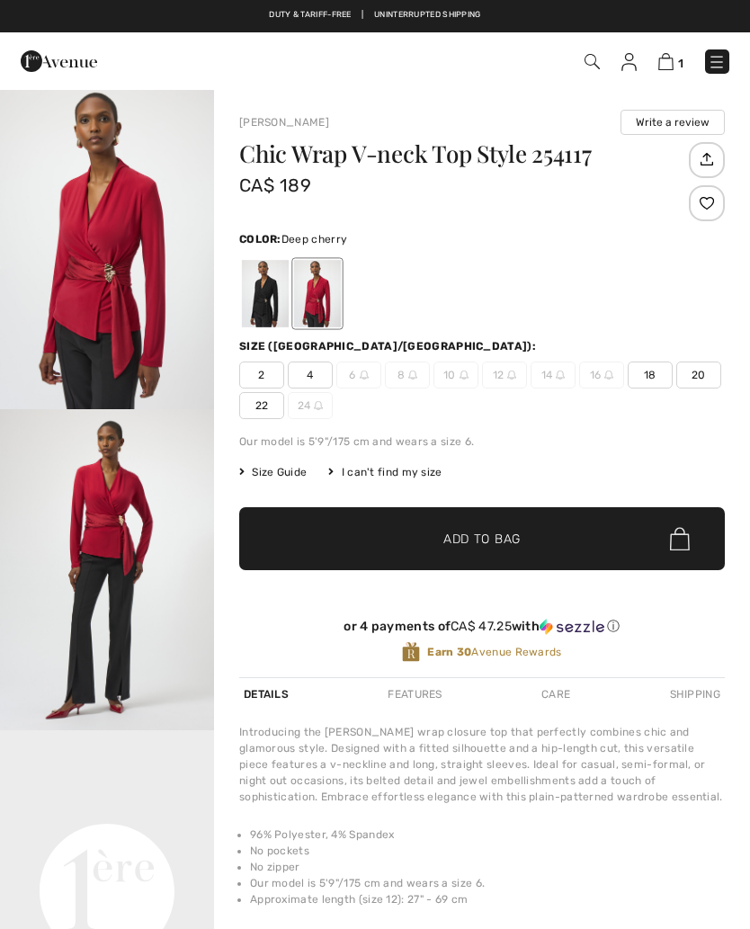
checkbox input "true"
click at [75, 270] on img "1 / 5" at bounding box center [107, 248] width 214 height 321
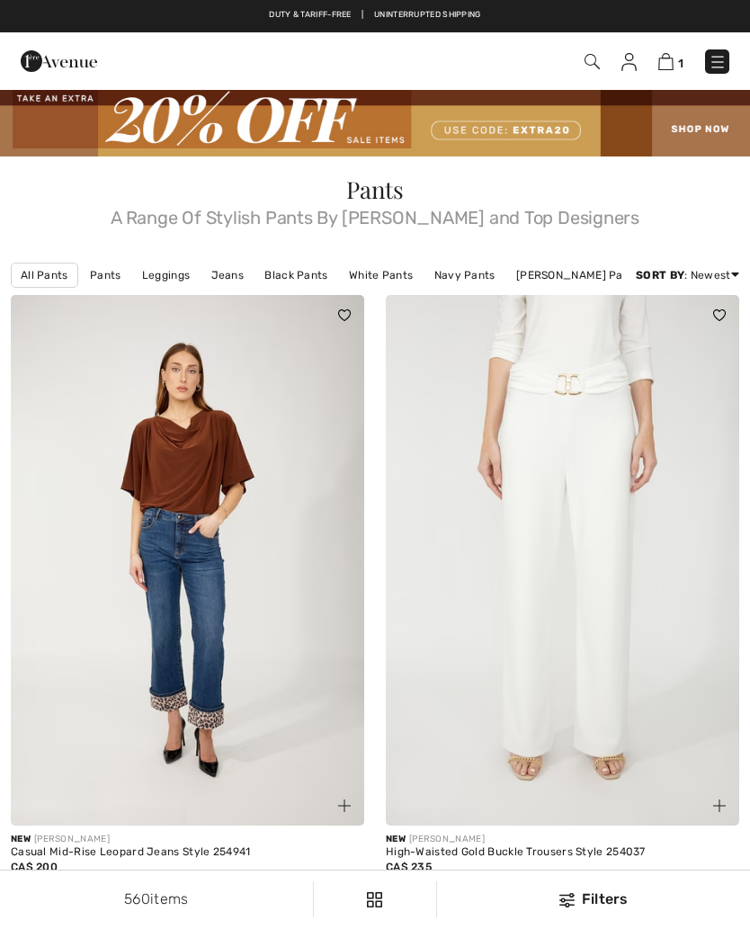
checkbox input "true"
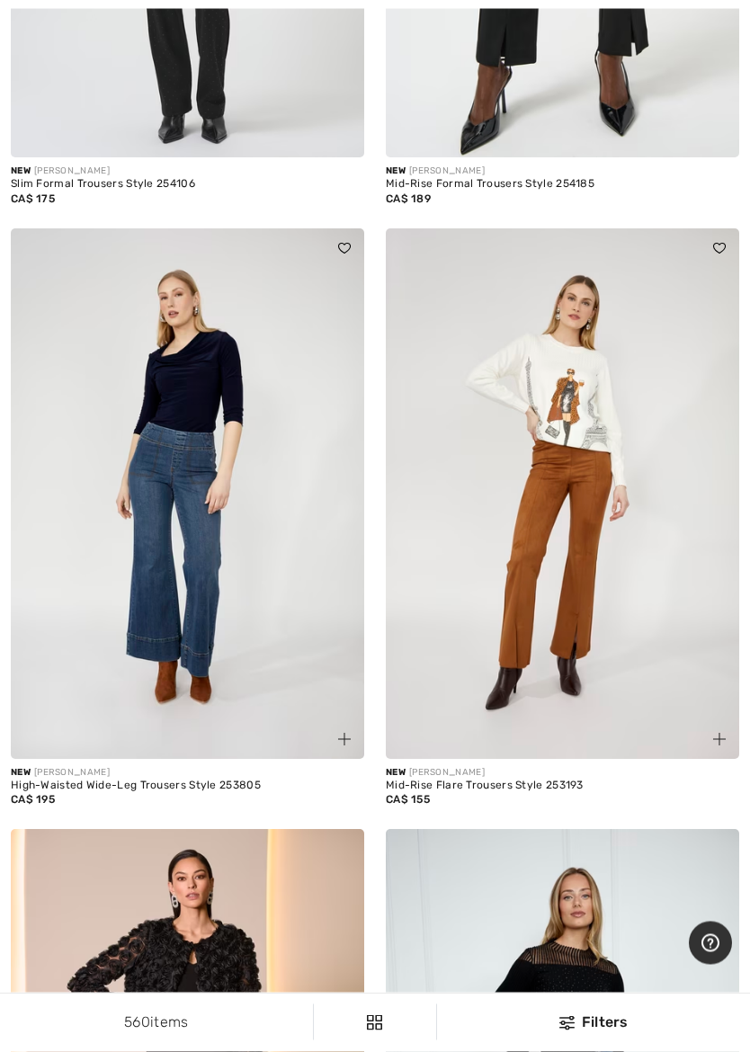
scroll to position [12110, 0]
click at [640, 526] on img at bounding box center [562, 493] width 353 height 530
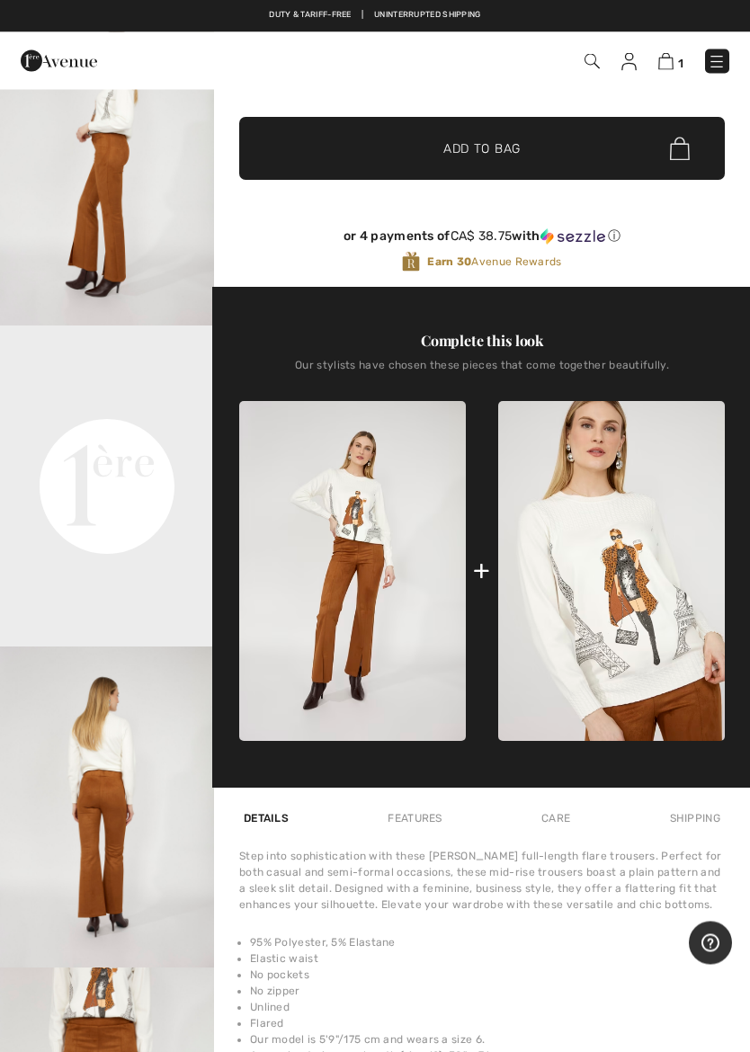
scroll to position [405, 0]
click at [621, 561] on img at bounding box center [611, 571] width 227 height 341
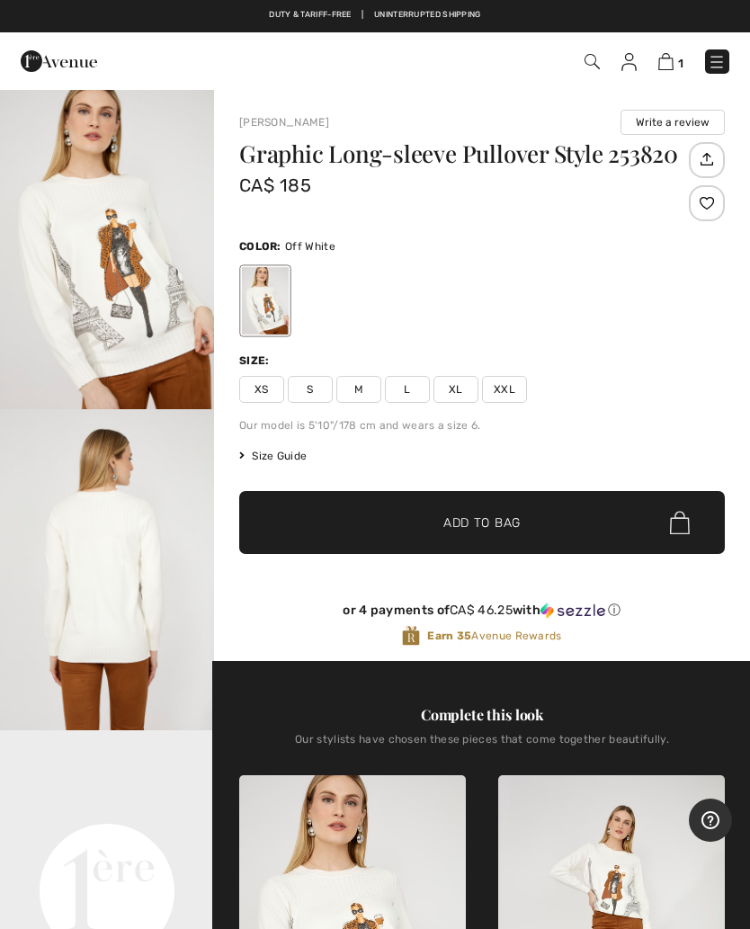
click at [98, 264] on img "1 / 4" at bounding box center [107, 248] width 214 height 321
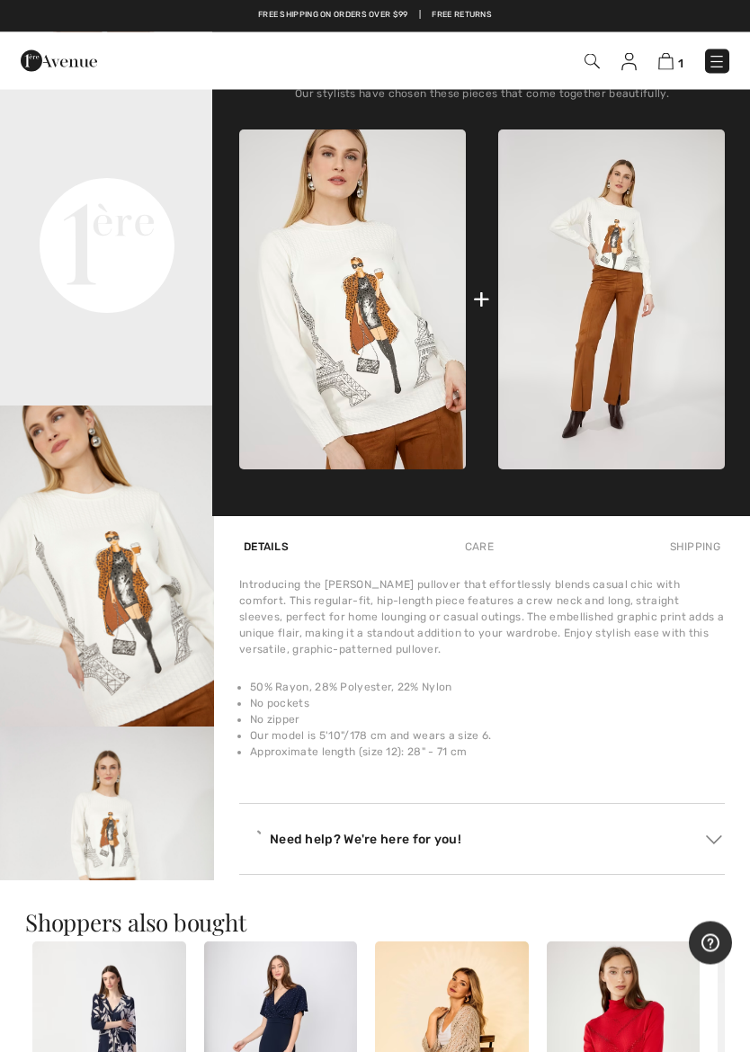
scroll to position [778, 0]
